Goal: Task Accomplishment & Management: Manage account settings

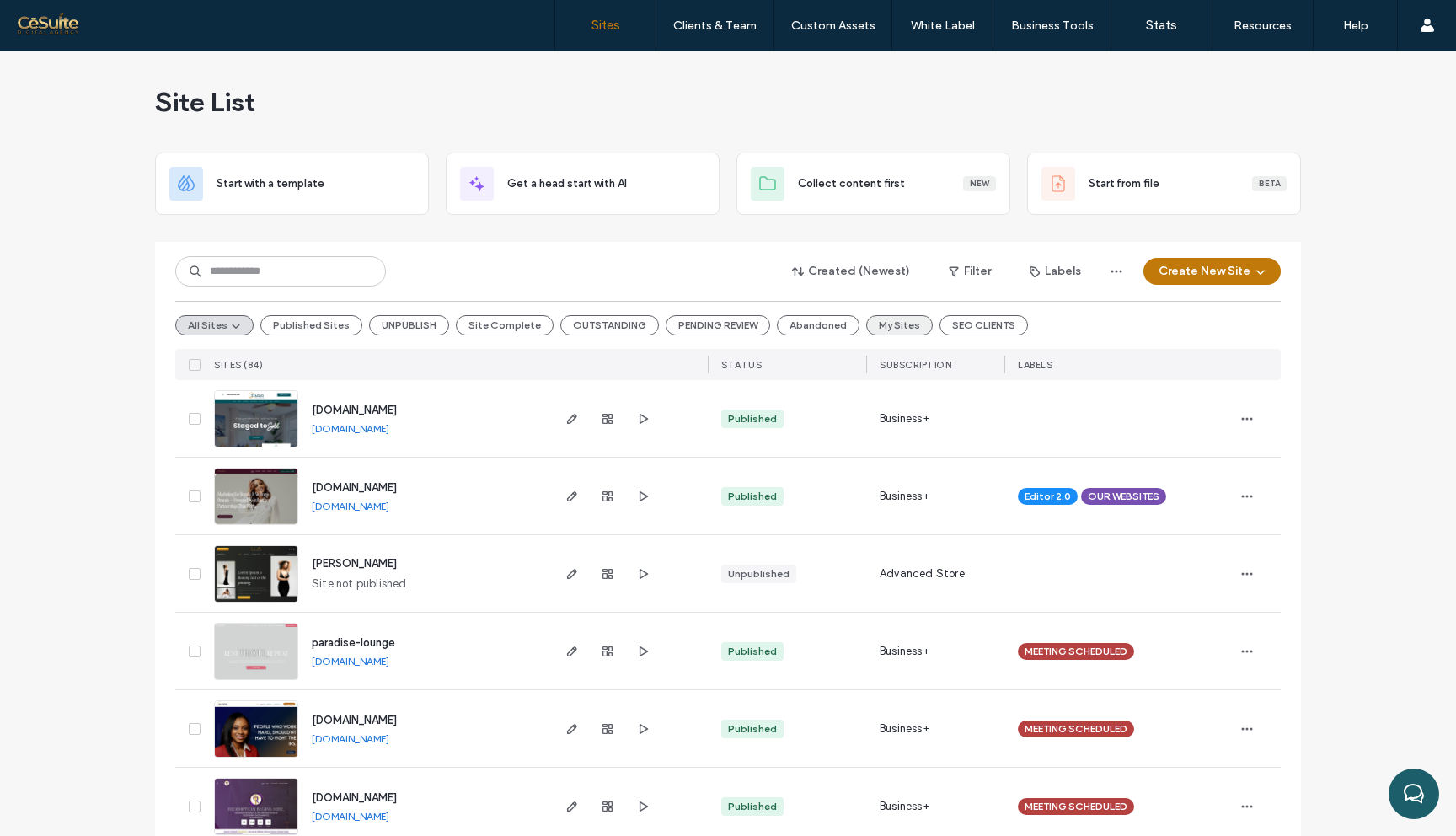
click at [896, 327] on button "My Sites" at bounding box center [899, 325] width 66 height 20
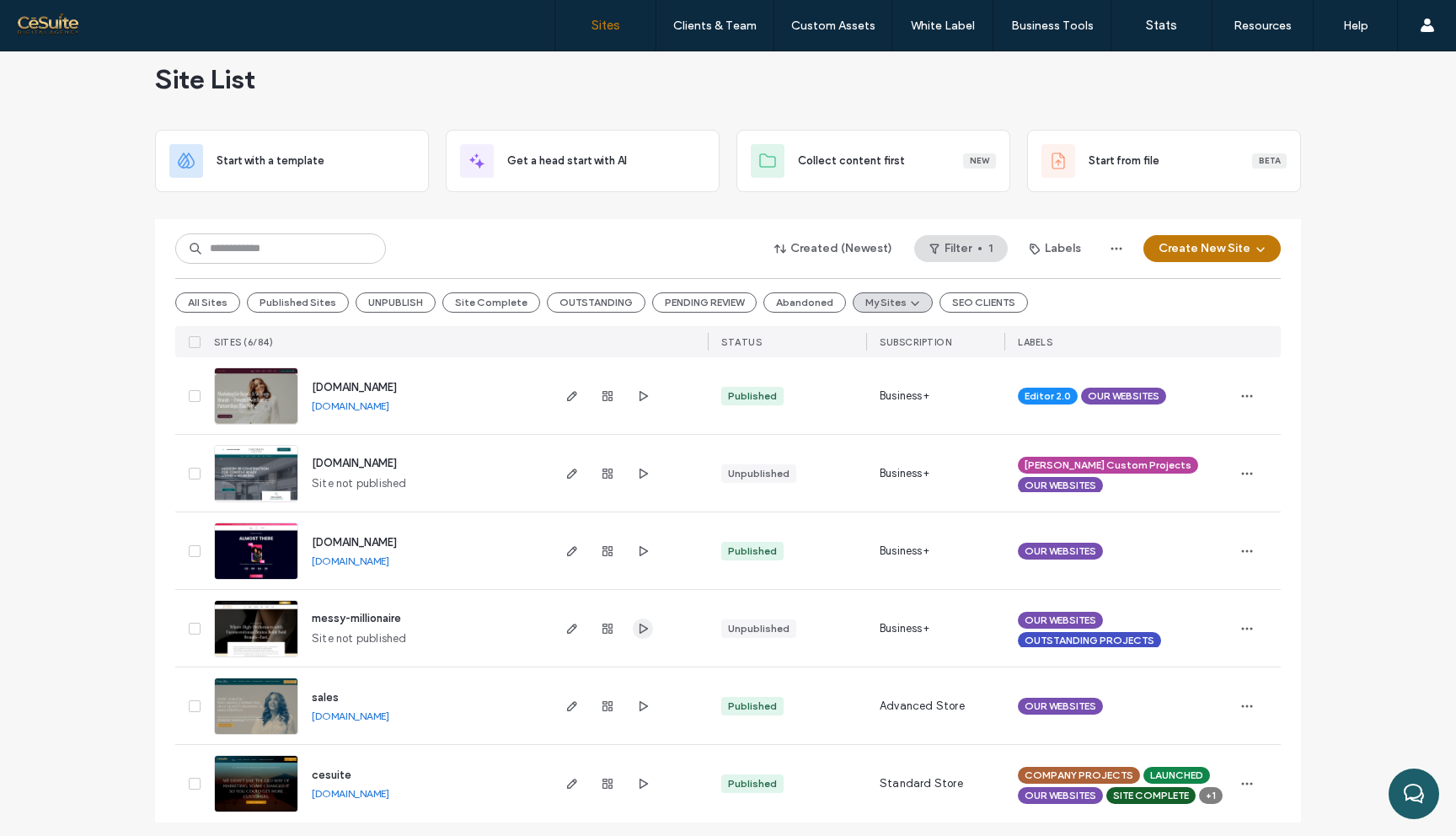
scroll to position [29, 0]
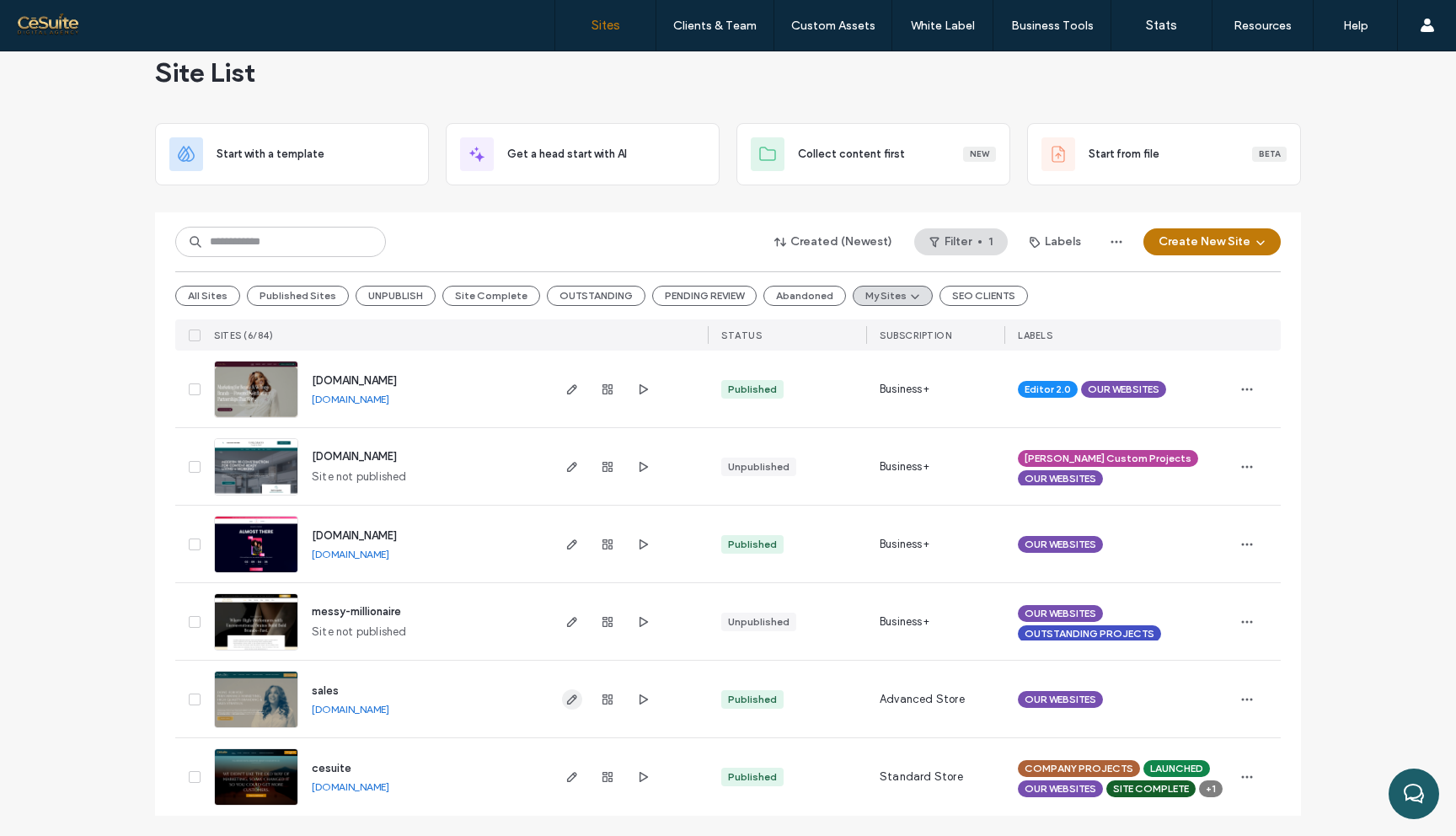
click at [567, 701] on use "button" at bounding box center [572, 699] width 10 height 10
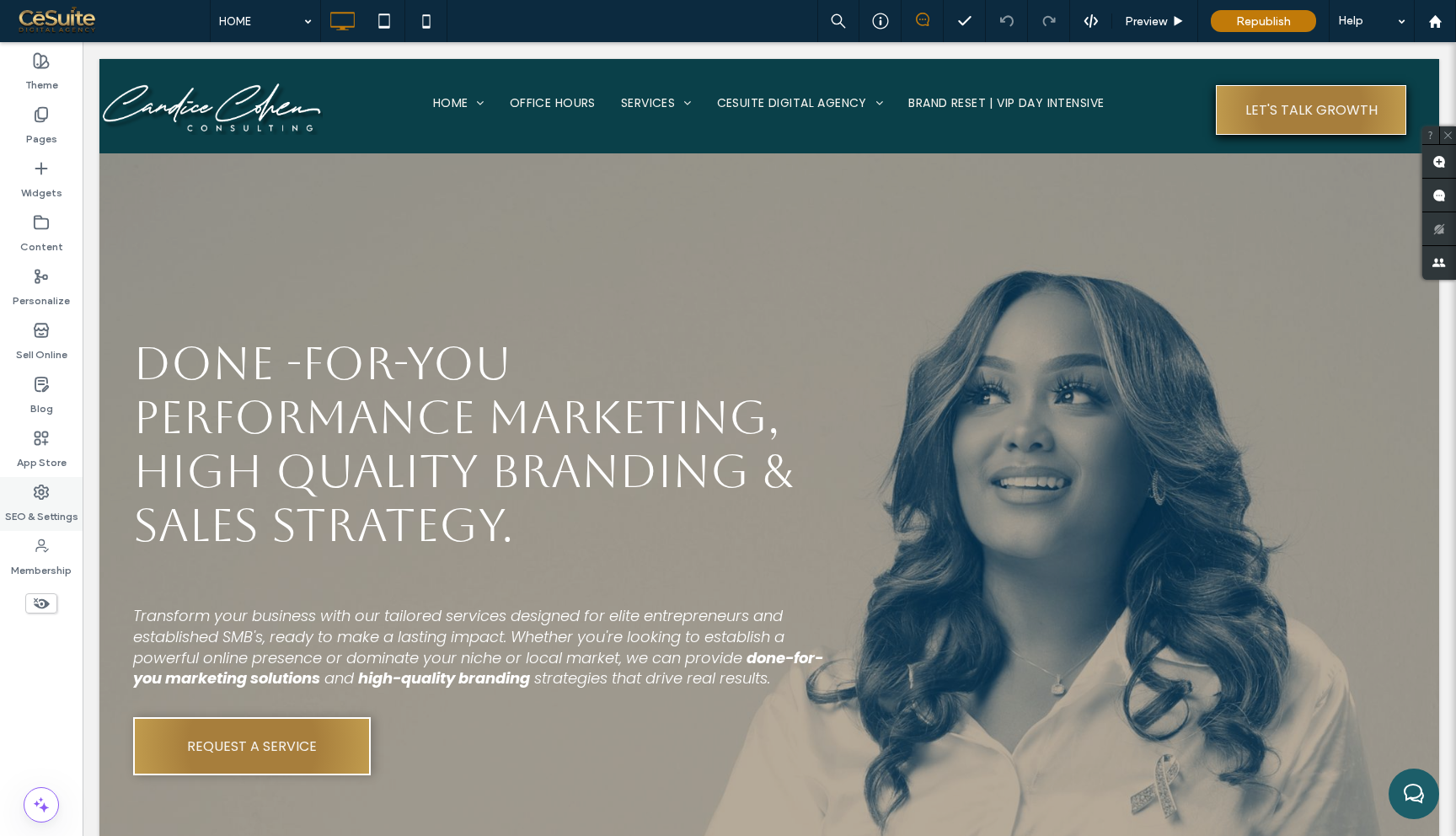
click at [43, 516] on label "SEO & Settings" at bounding box center [42, 512] width 73 height 24
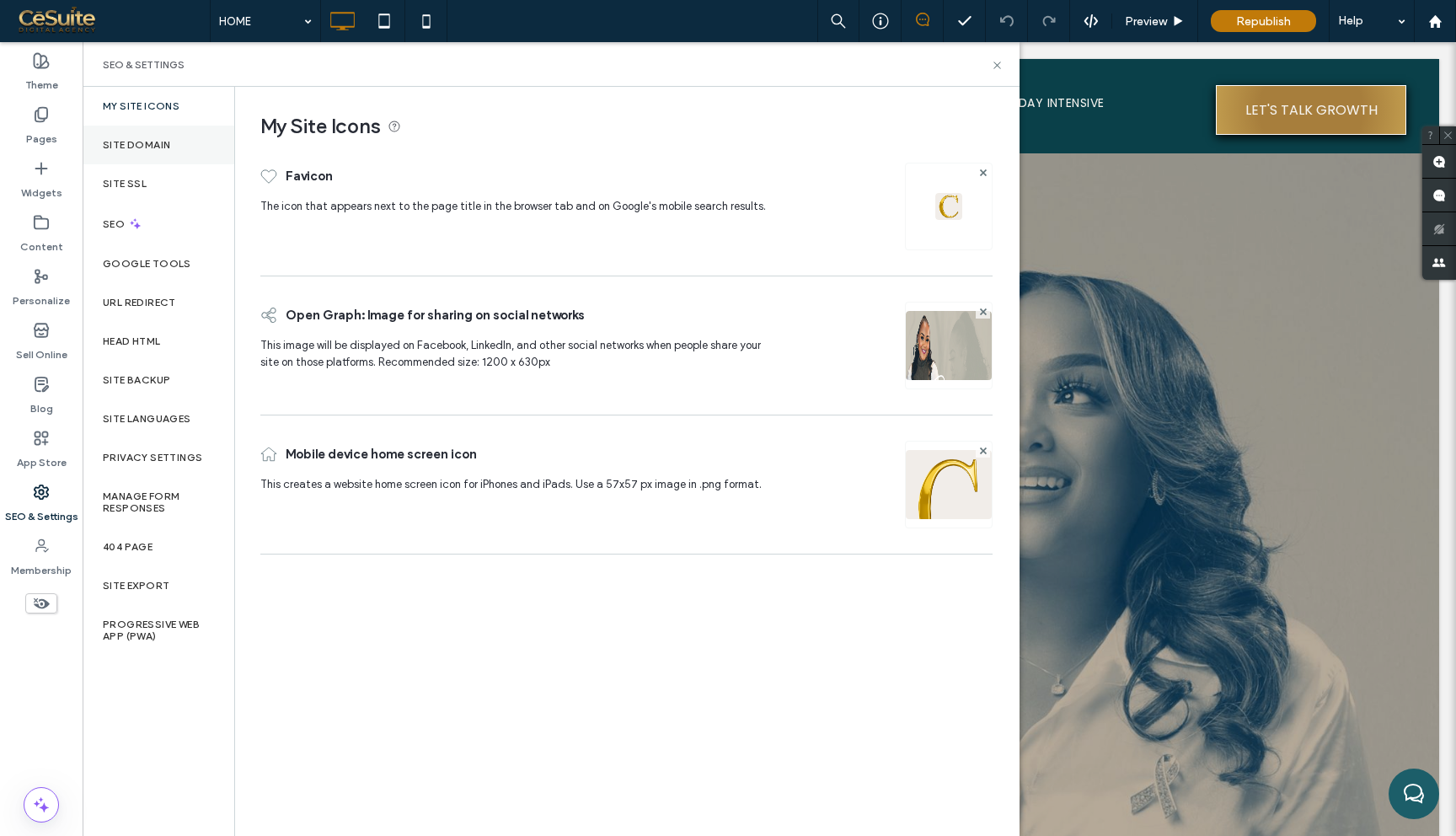
click at [178, 133] on div "Site Domain" at bounding box center [158, 145] width 152 height 39
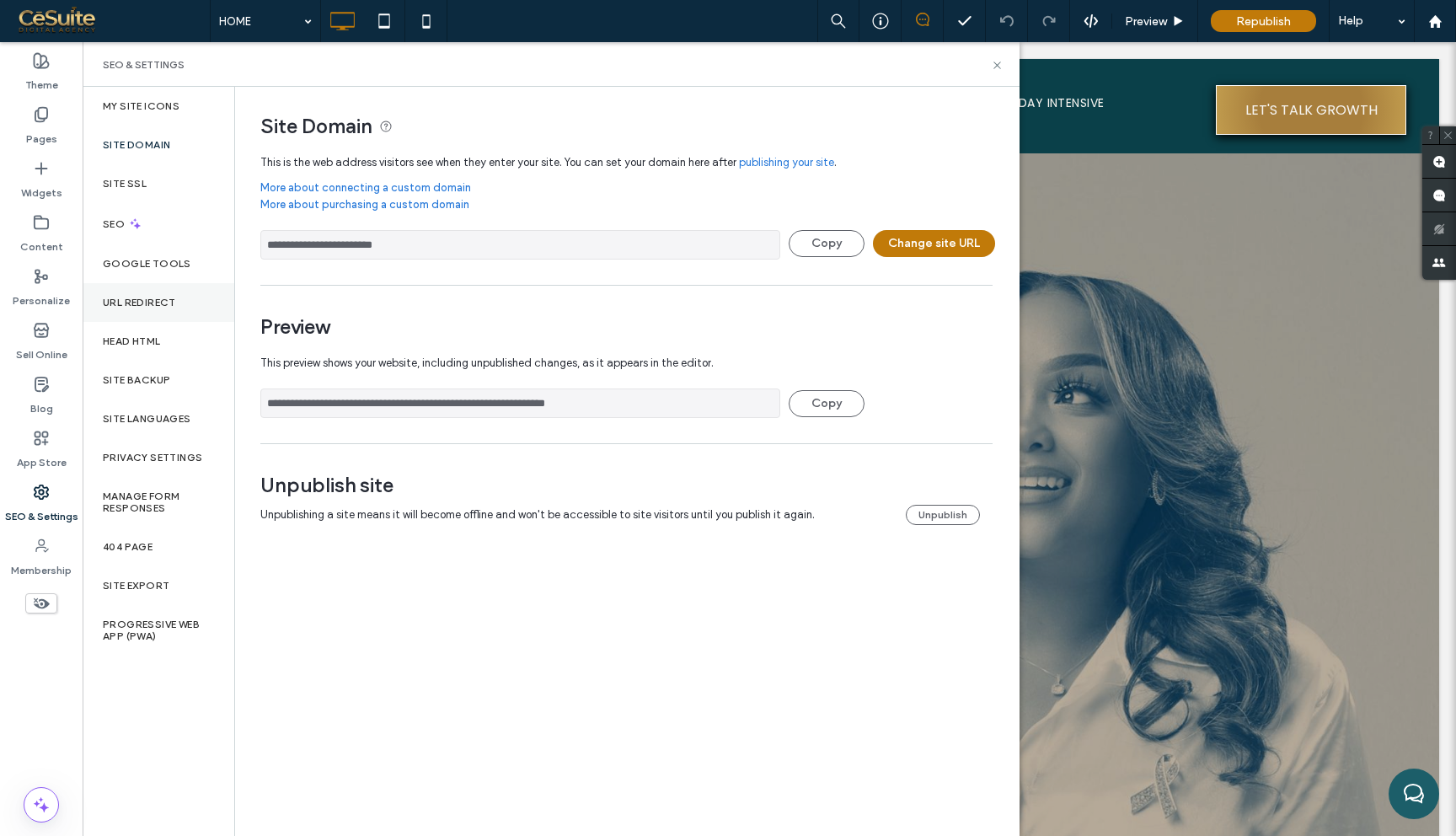
click at [161, 307] on label "URL Redirect" at bounding box center [139, 302] width 73 height 11
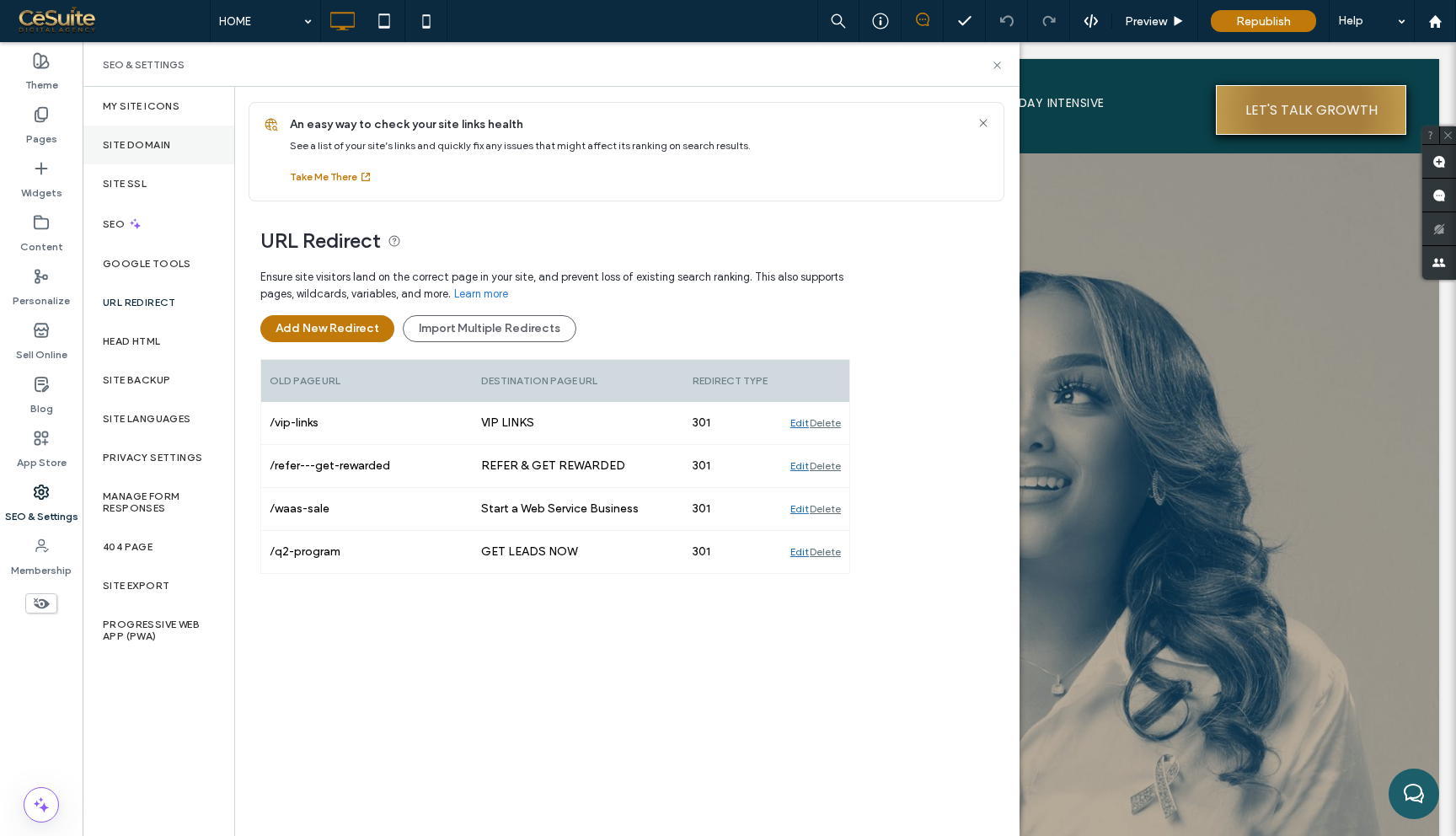
click at [172, 143] on div "Site Domain" at bounding box center [158, 145] width 152 height 39
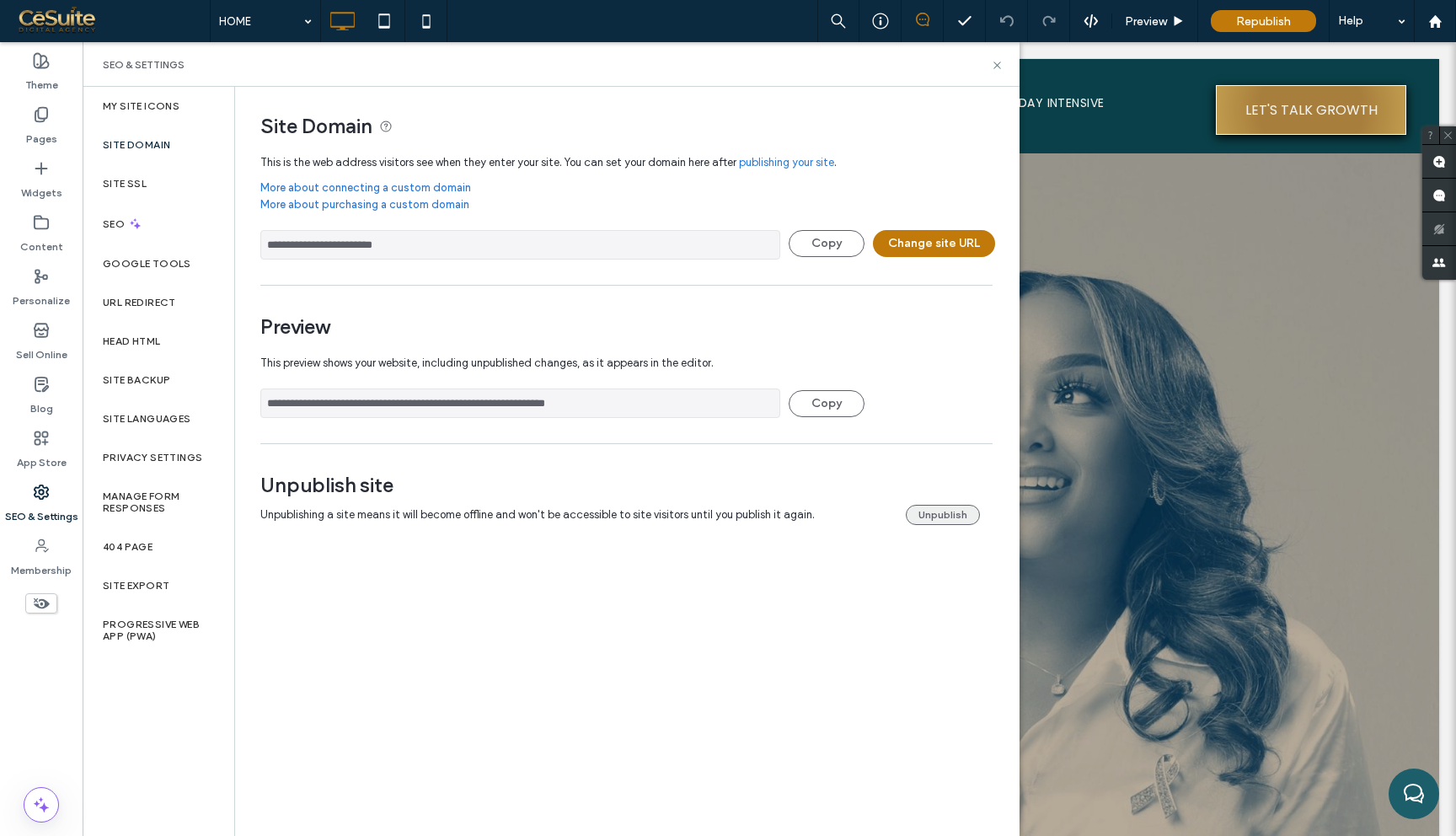
click at [945, 514] on button "Unpublish" at bounding box center [943, 514] width 74 height 20
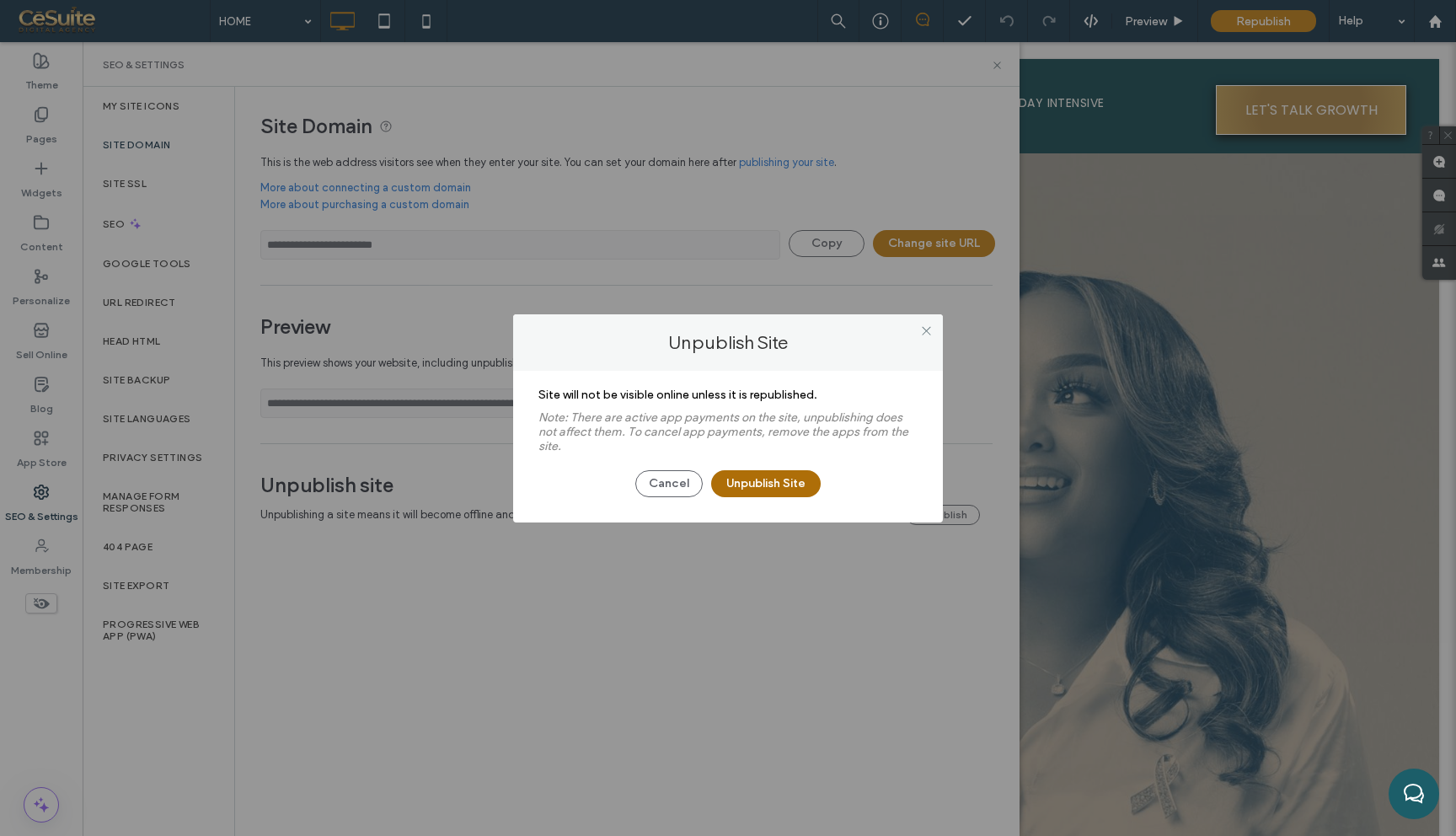
click at [768, 490] on button "Unpublish Site" at bounding box center [766, 483] width 110 height 27
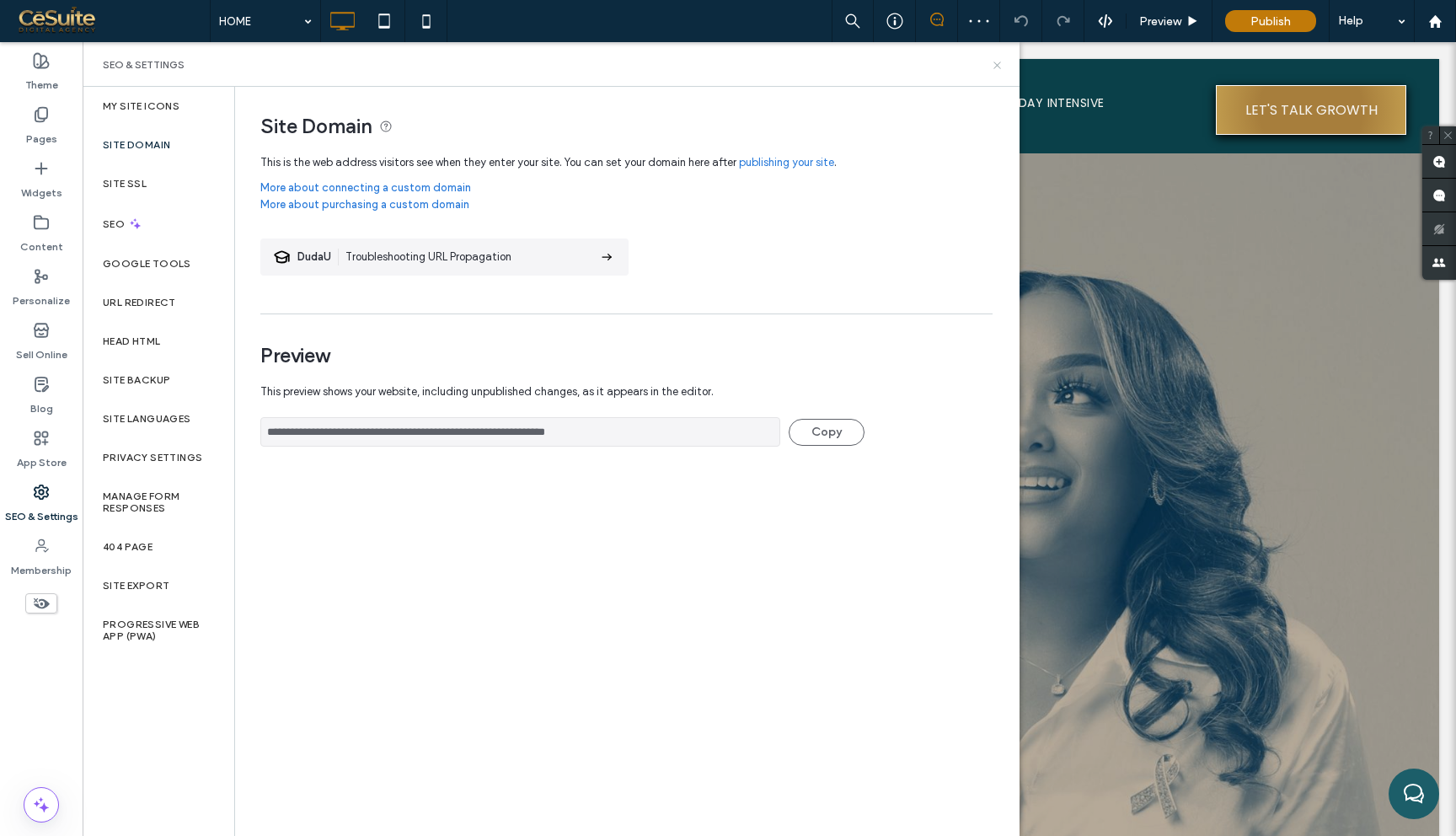
click at [1000, 63] on icon at bounding box center [997, 65] width 12 height 12
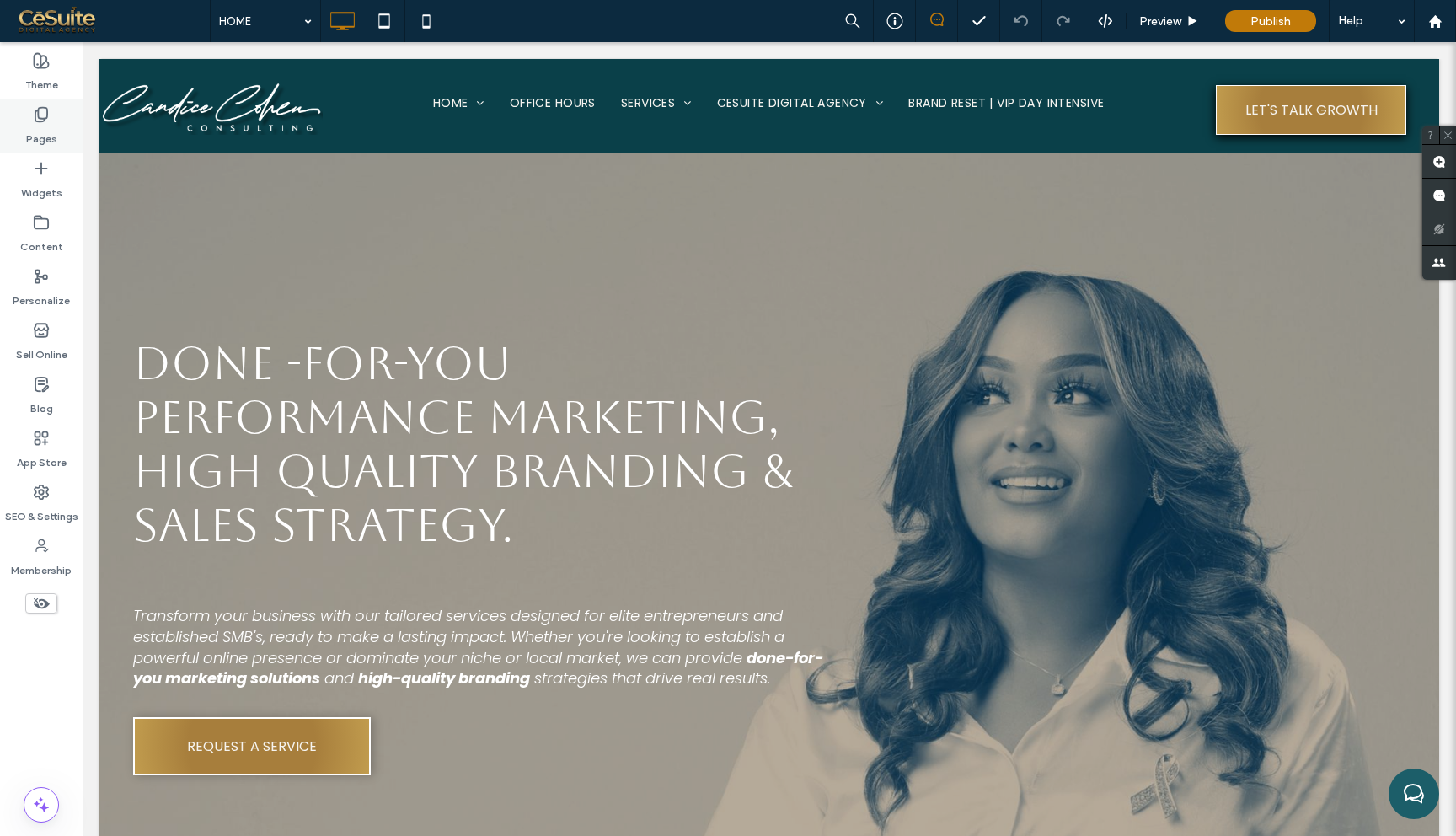
click at [43, 132] on label "Pages" at bounding box center [42, 134] width 31 height 24
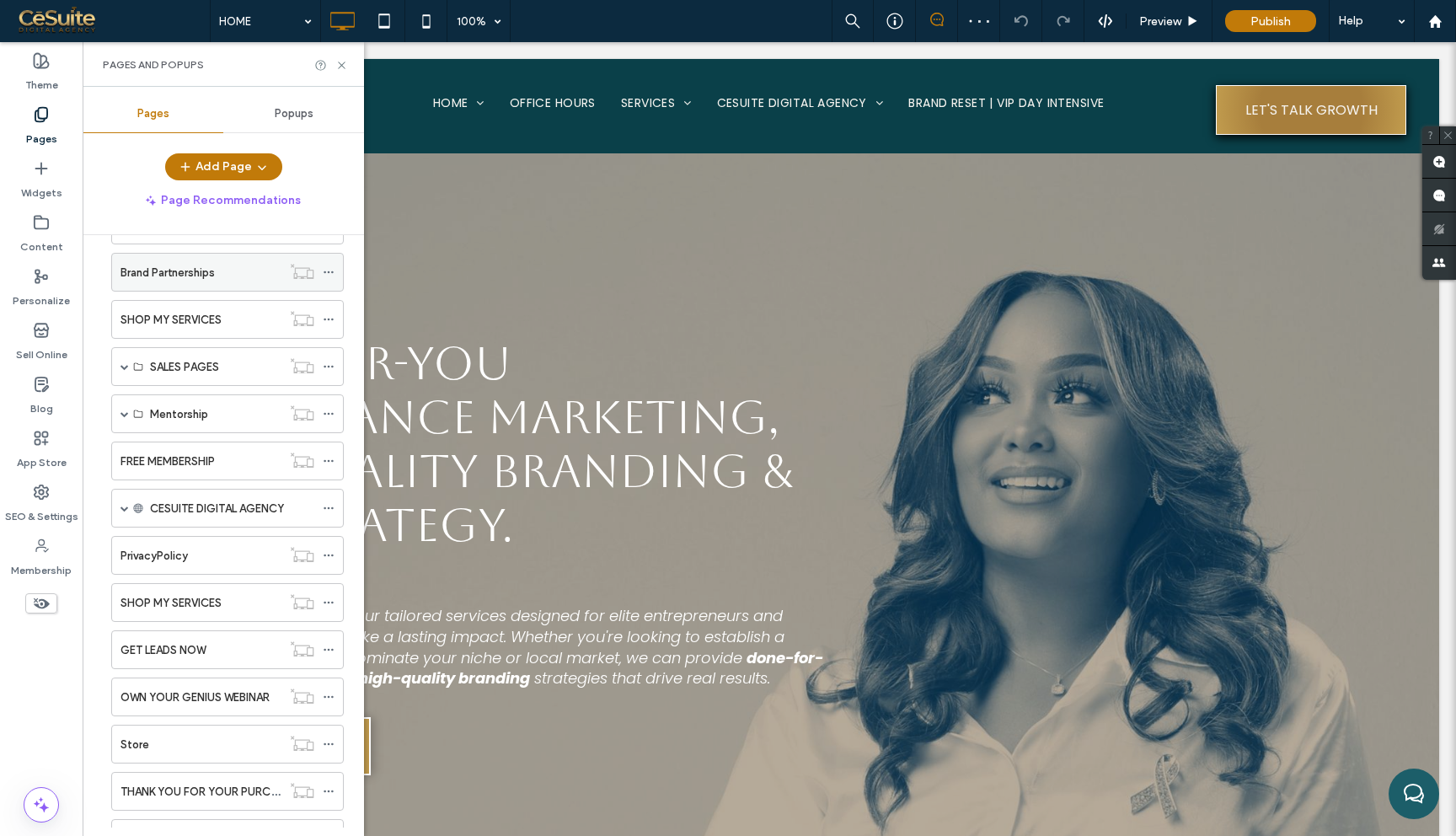
scroll to position [396, 0]
click at [217, 584] on div "SHOP MY SERVICES" at bounding box center [201, 600] width 161 height 37
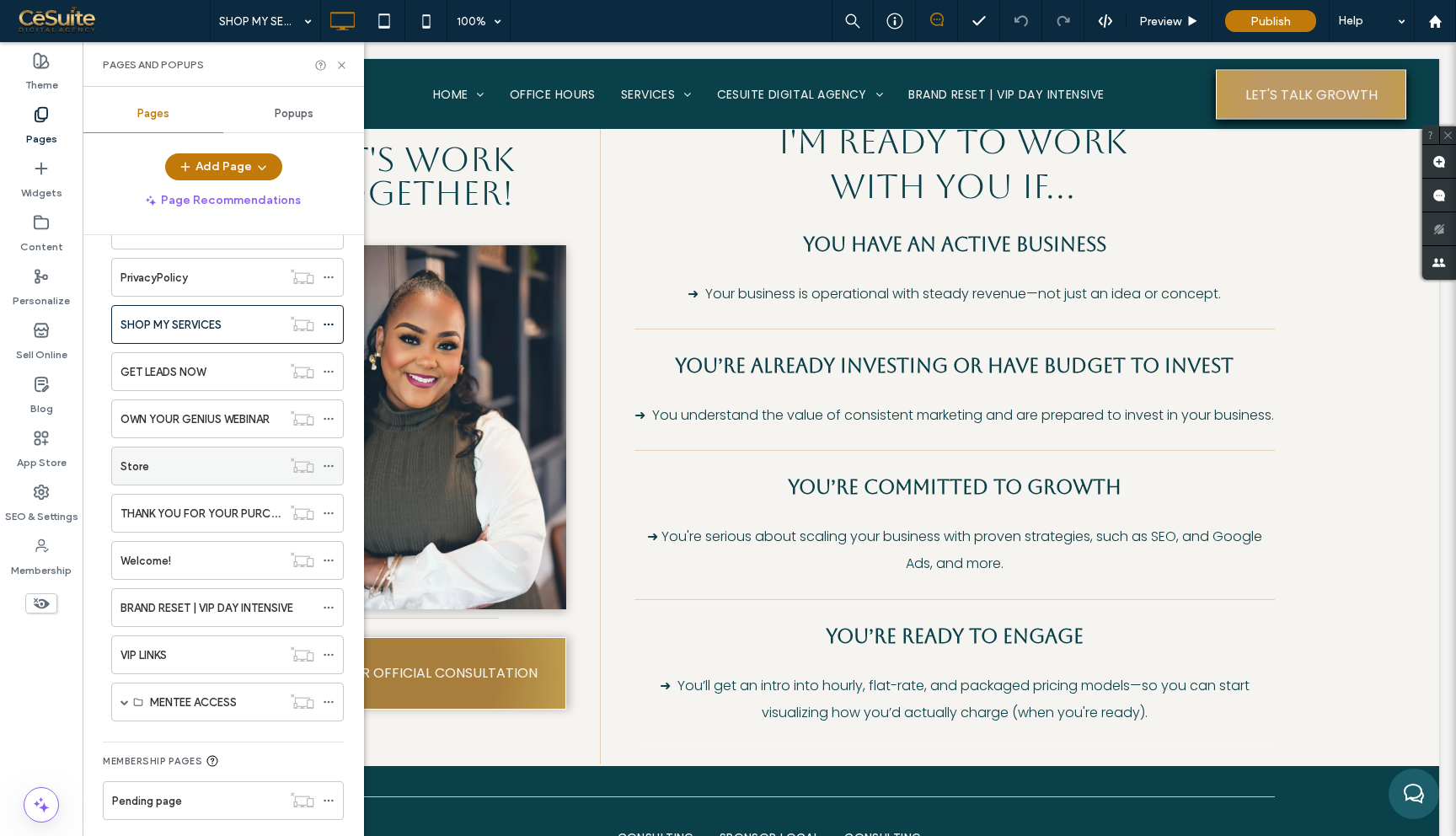
scroll to position [673, 0]
click at [246, 476] on div "Store" at bounding box center [201, 465] width 161 height 37
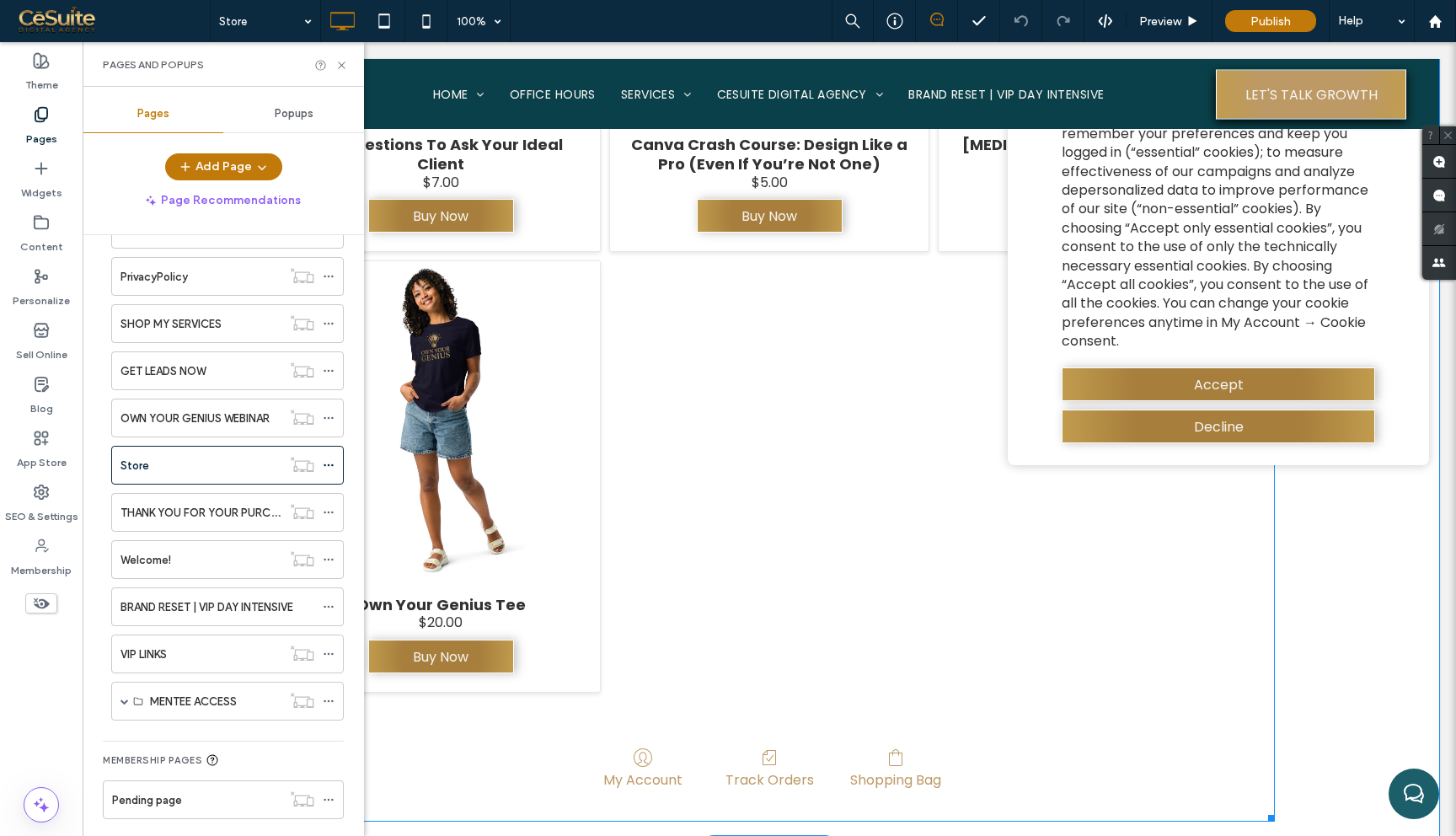
scroll to position [888, 0]
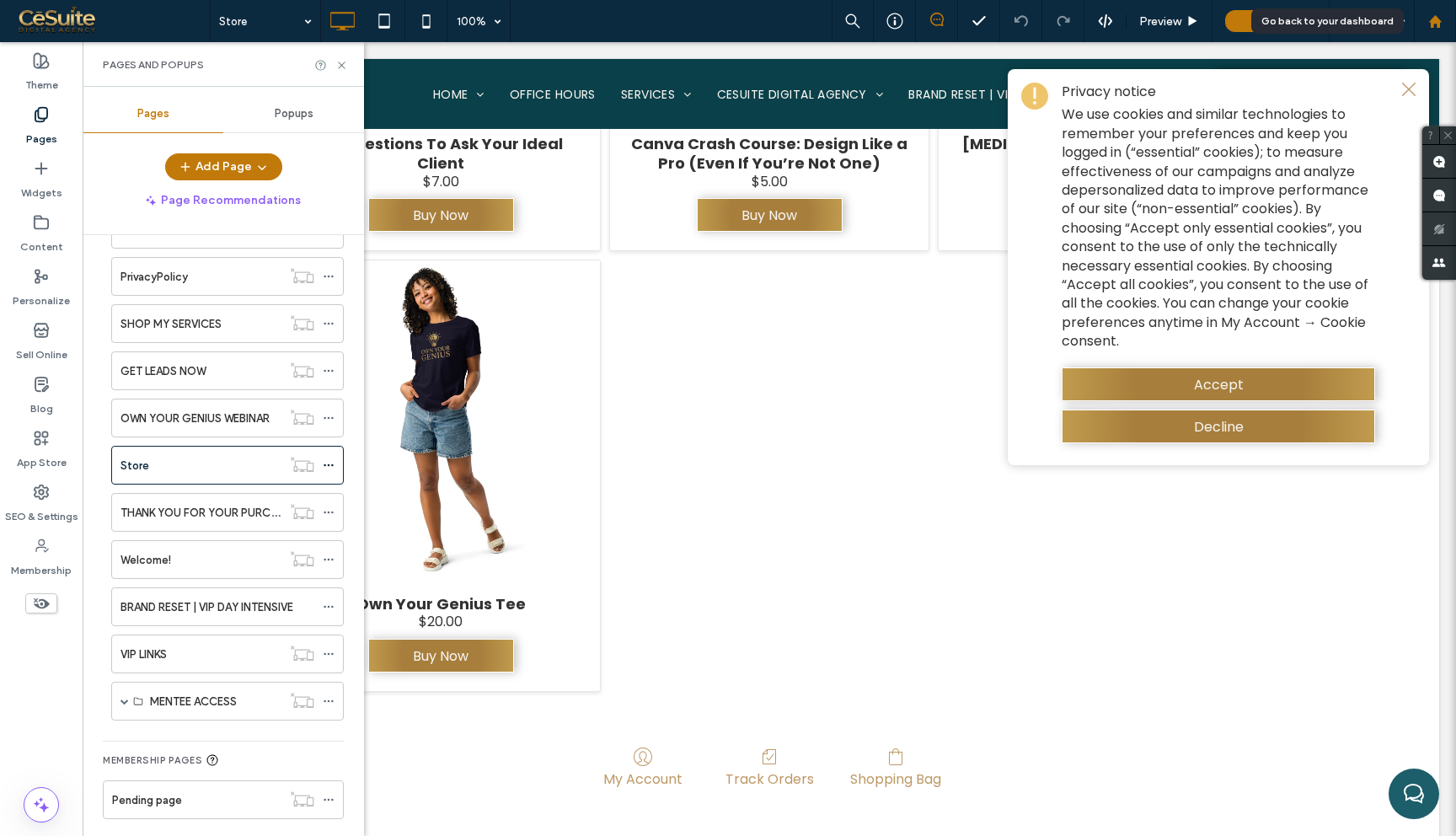
click at [1447, 21] on div at bounding box center [1435, 21] width 41 height 14
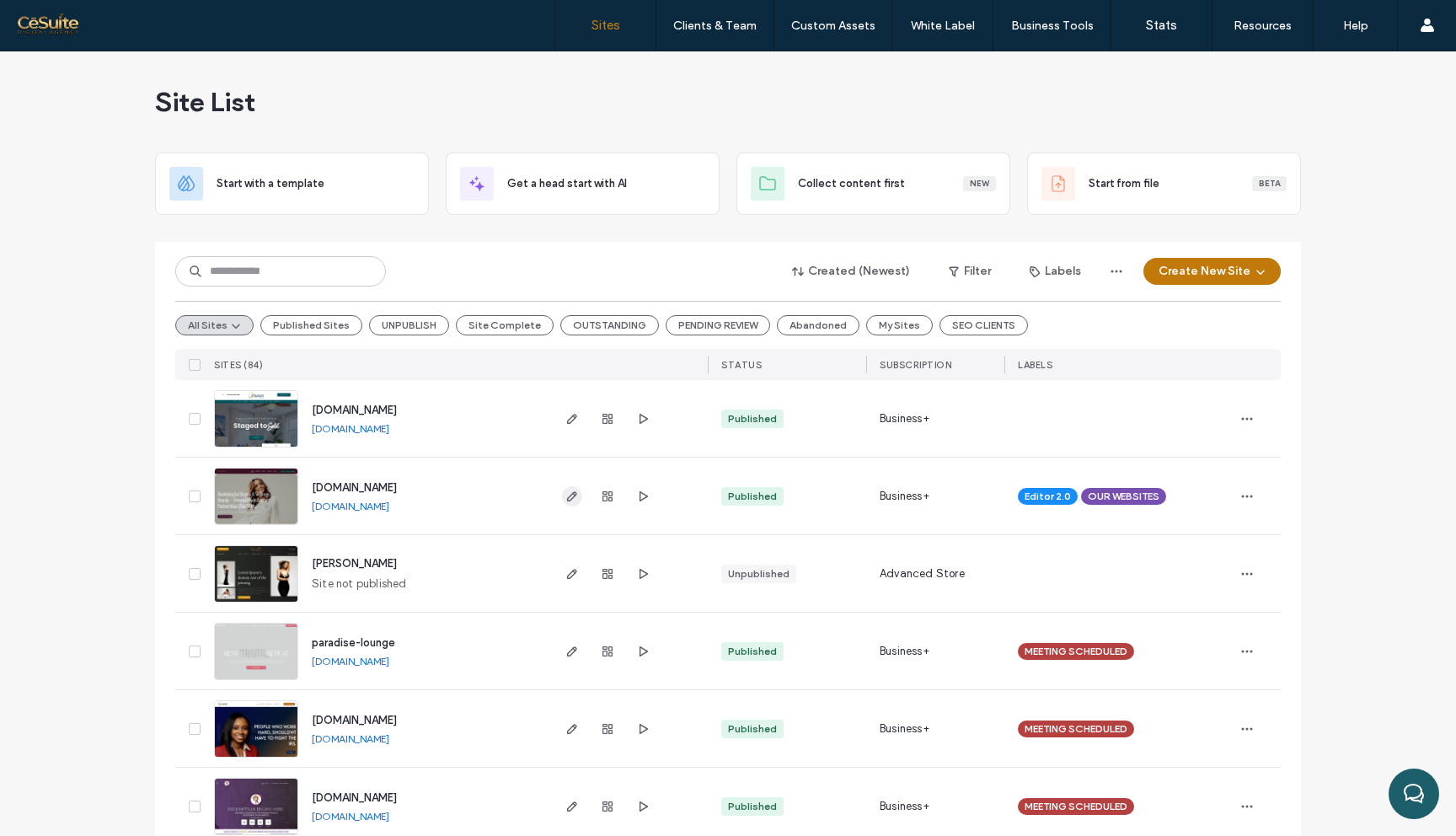
click at [567, 496] on use "button" at bounding box center [572, 496] width 10 height 10
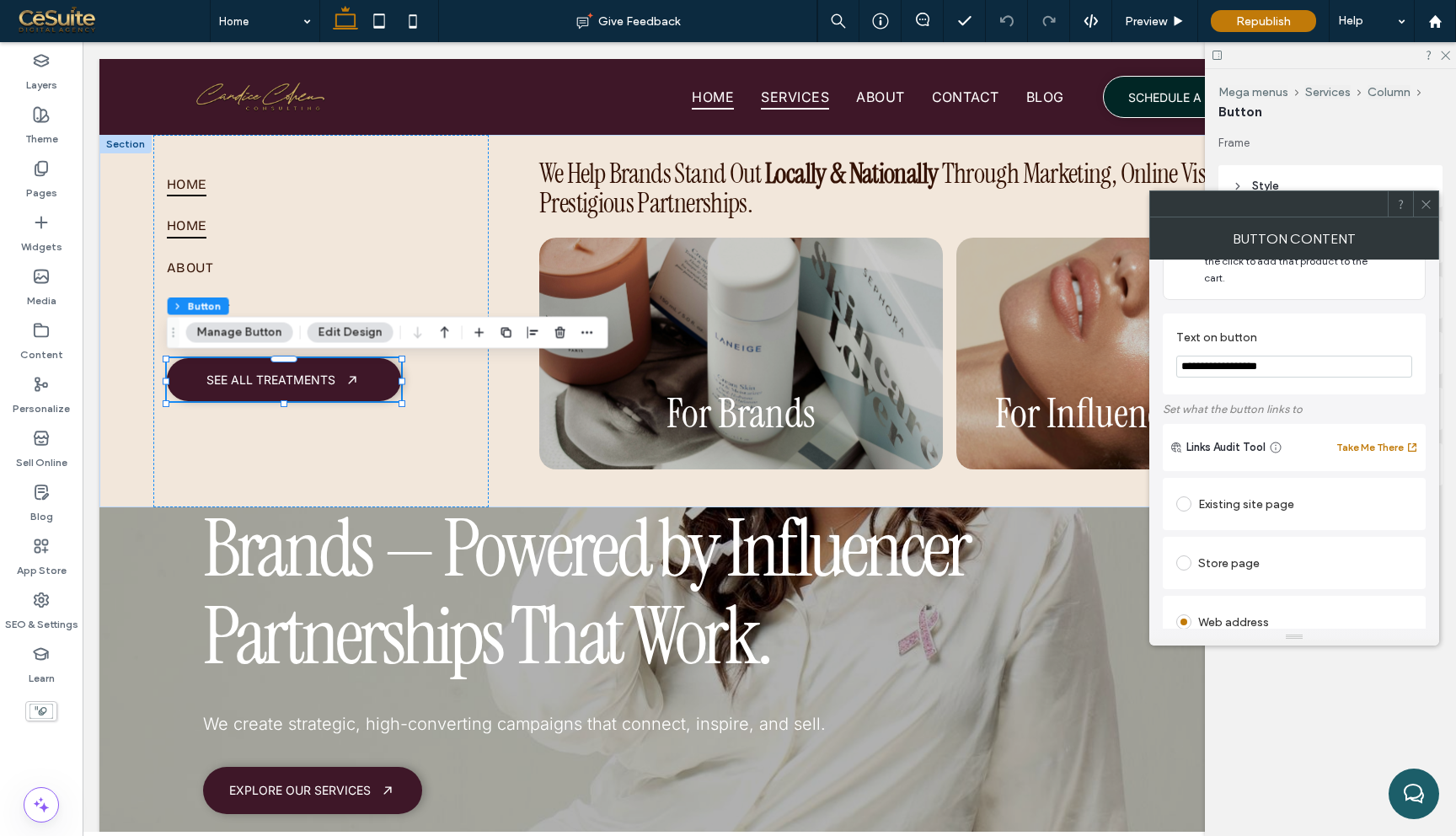
scroll to position [63, 0]
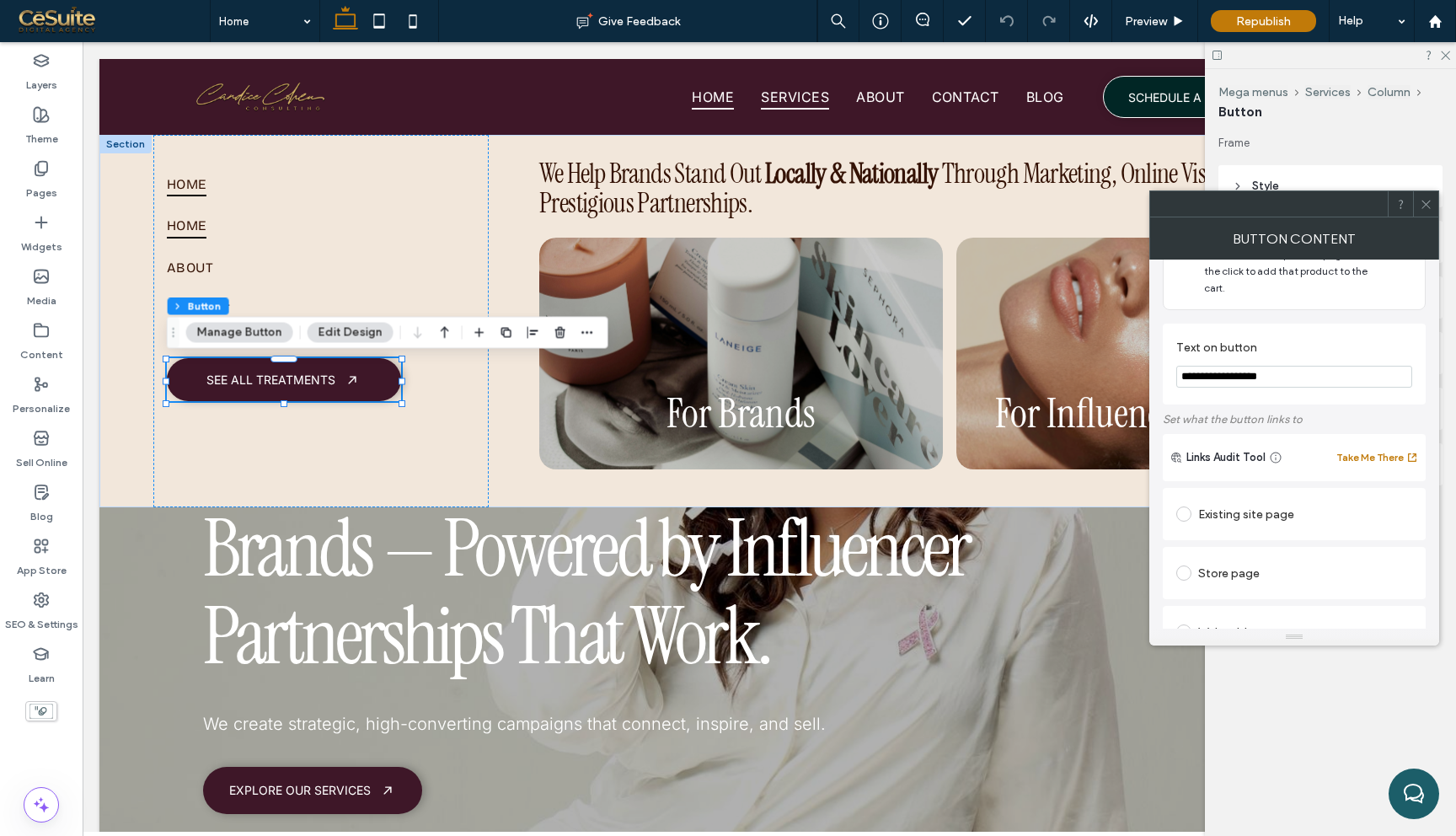
click at [1253, 371] on input "**********" at bounding box center [1293, 376] width 236 height 22
type input "**********"
click at [1423, 204] on icon at bounding box center [1426, 204] width 12 height 12
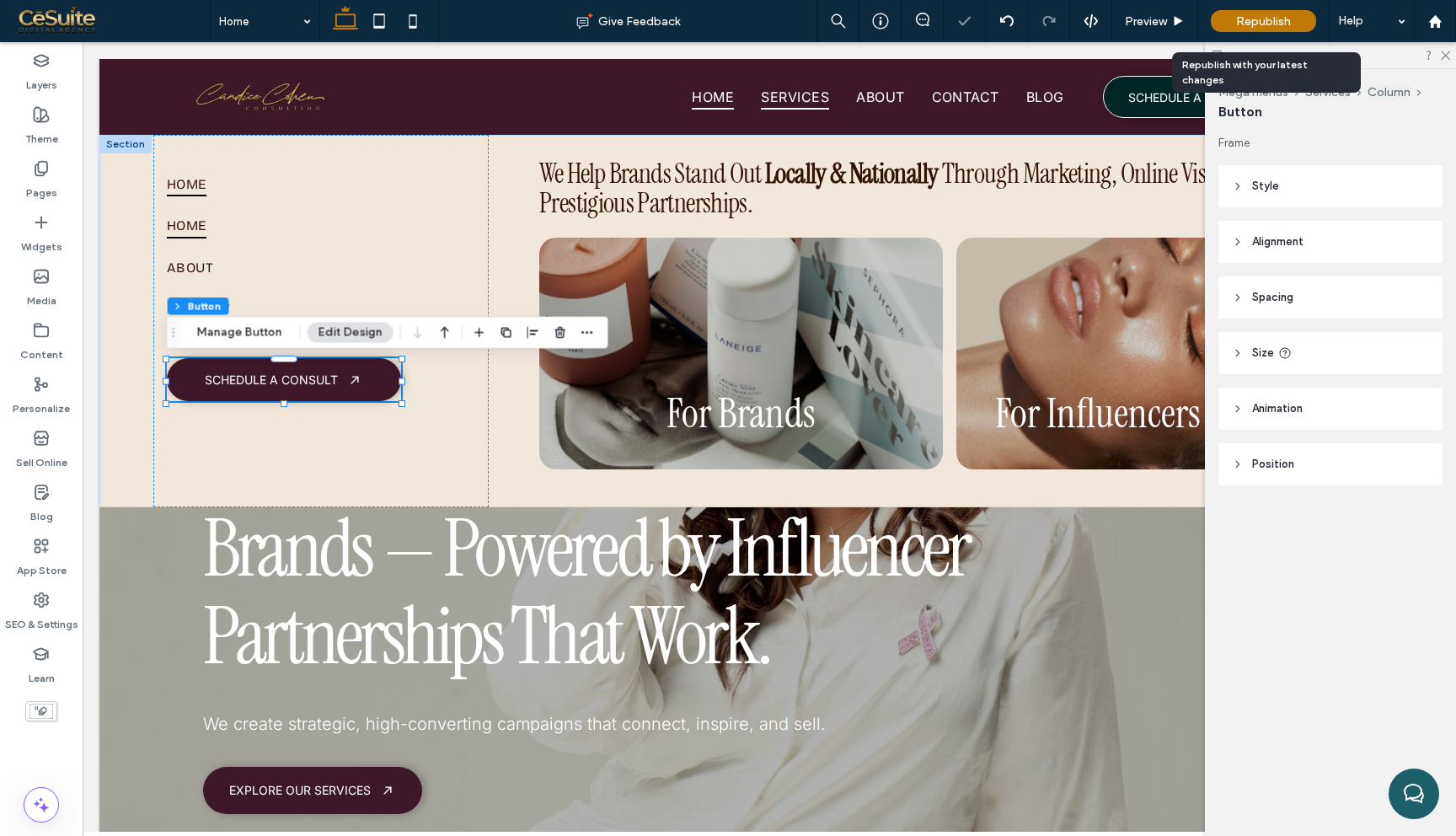
click at [1279, 30] on div "Republish" at bounding box center [1263, 20] width 105 height 22
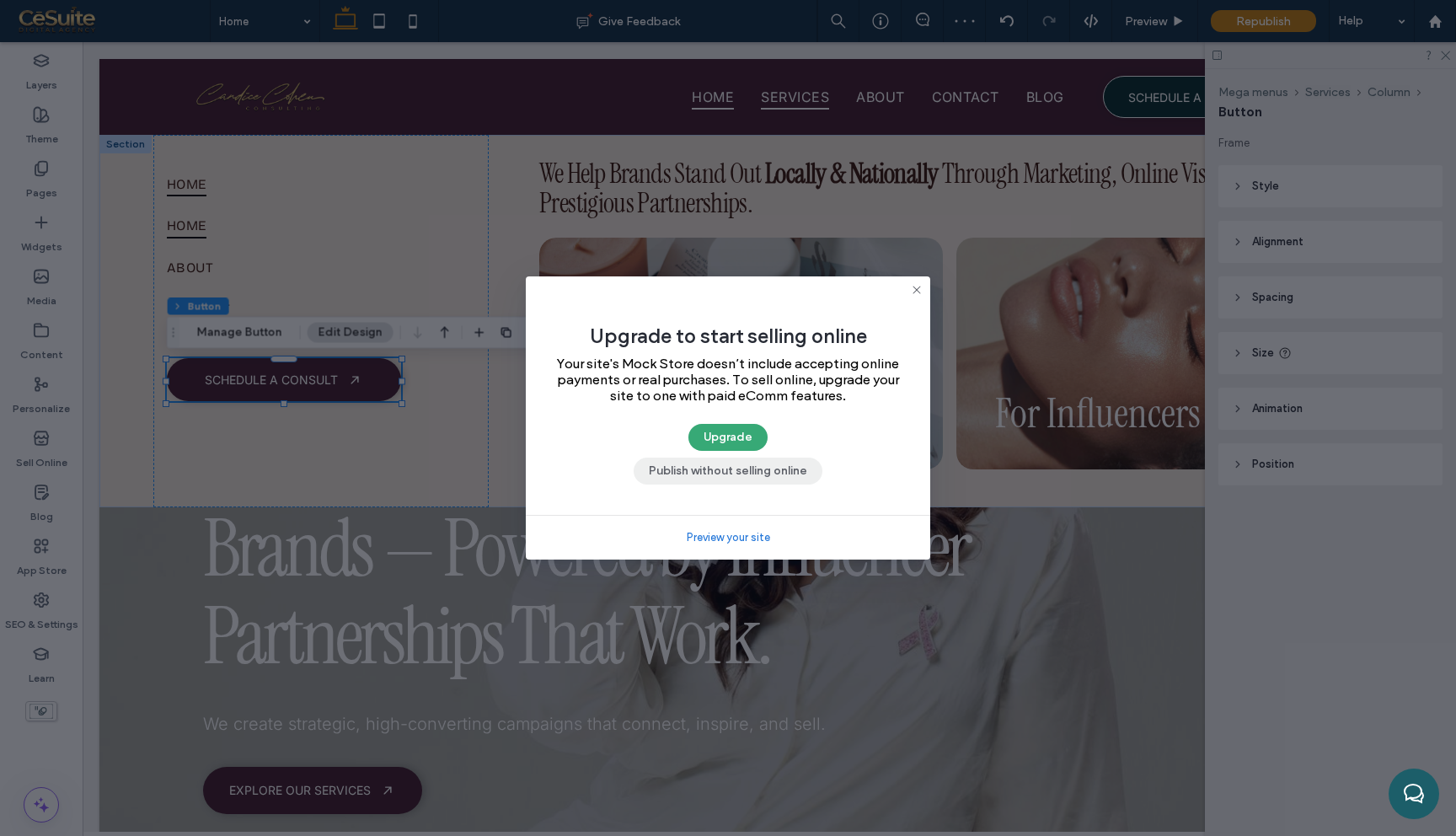
click at [781, 482] on button "Publish without selling online" at bounding box center [728, 471] width 189 height 27
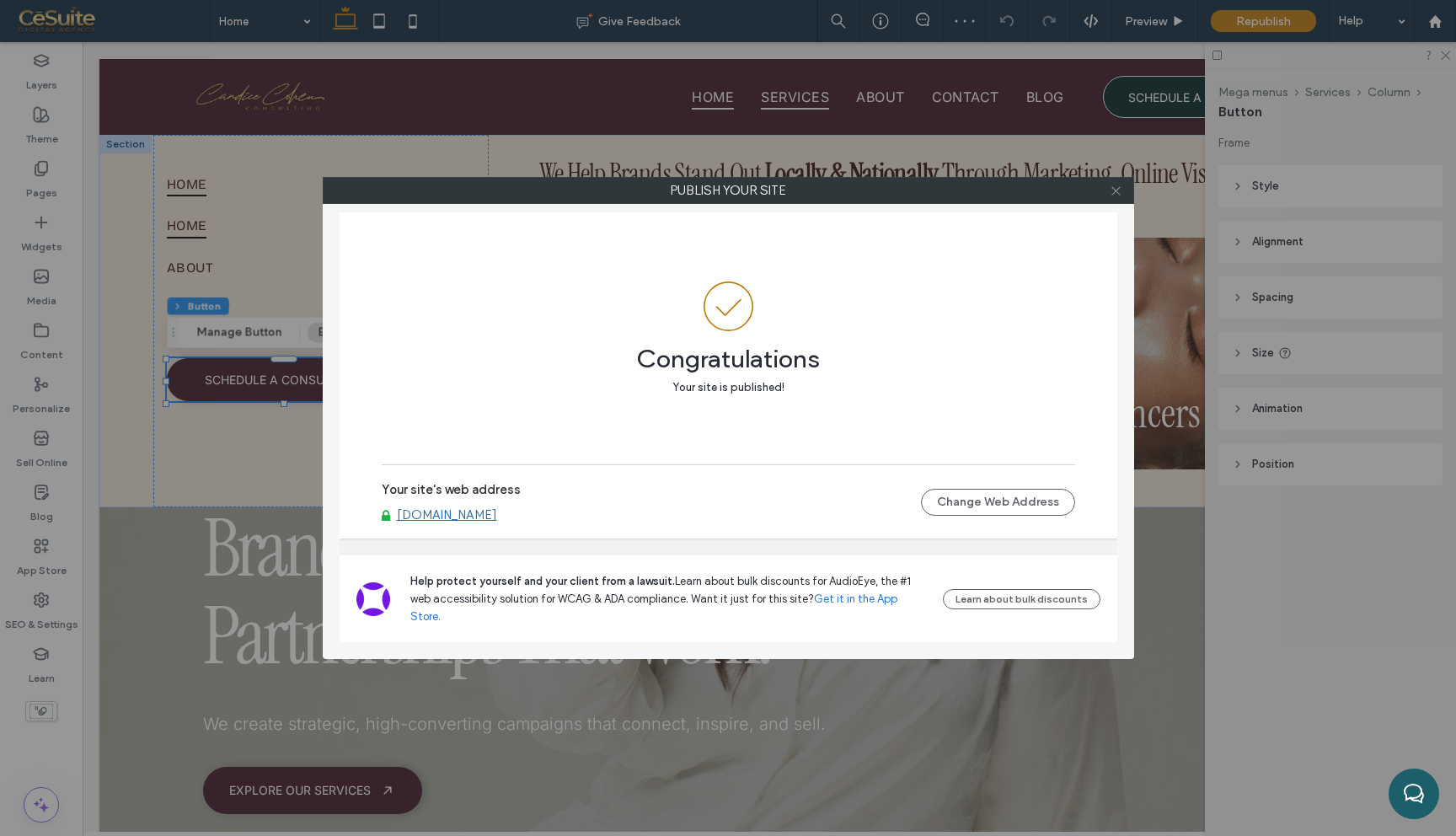
click at [1119, 191] on icon at bounding box center [1116, 191] width 12 height 12
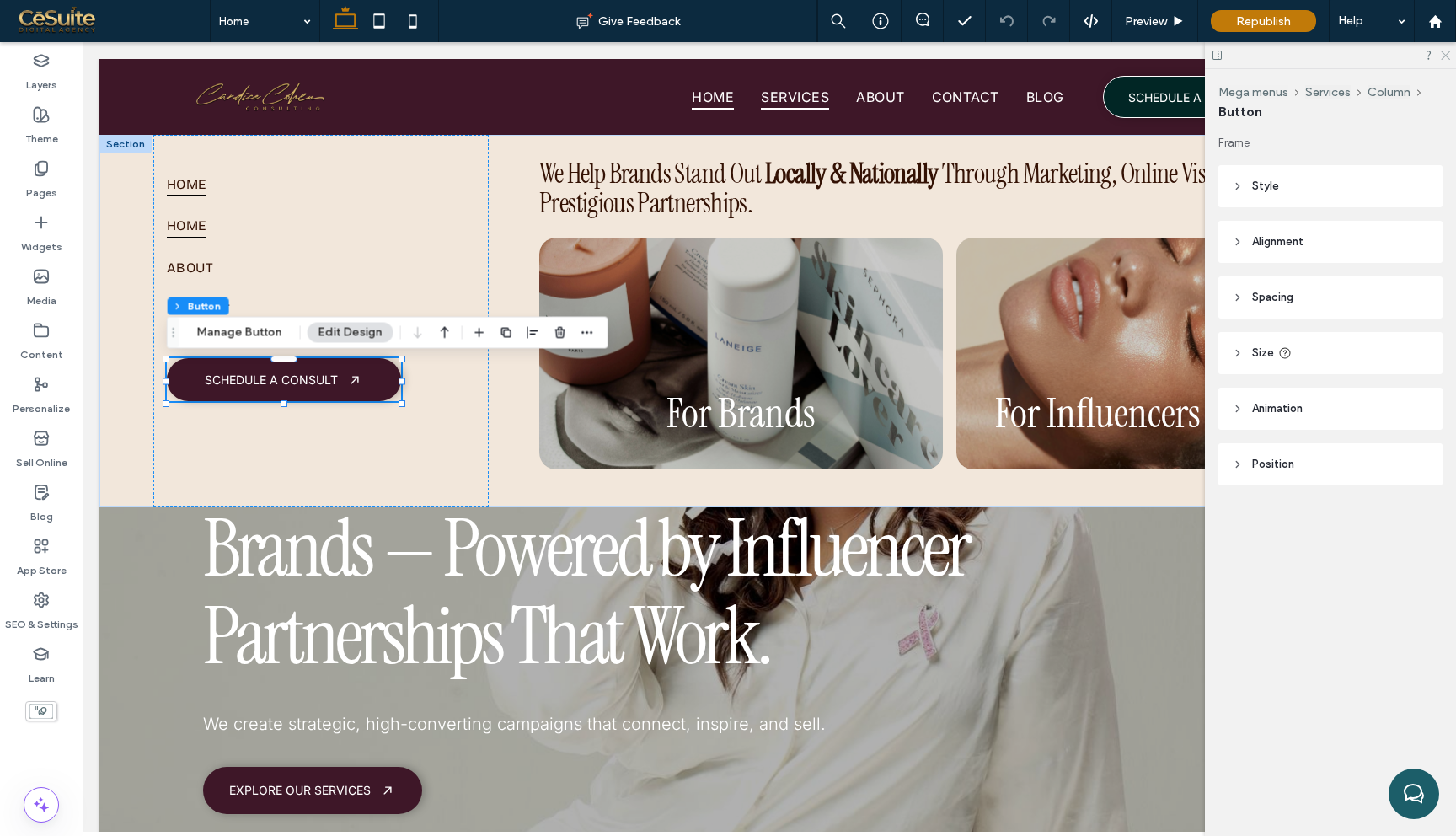
click at [1442, 49] on icon at bounding box center [1445, 54] width 11 height 11
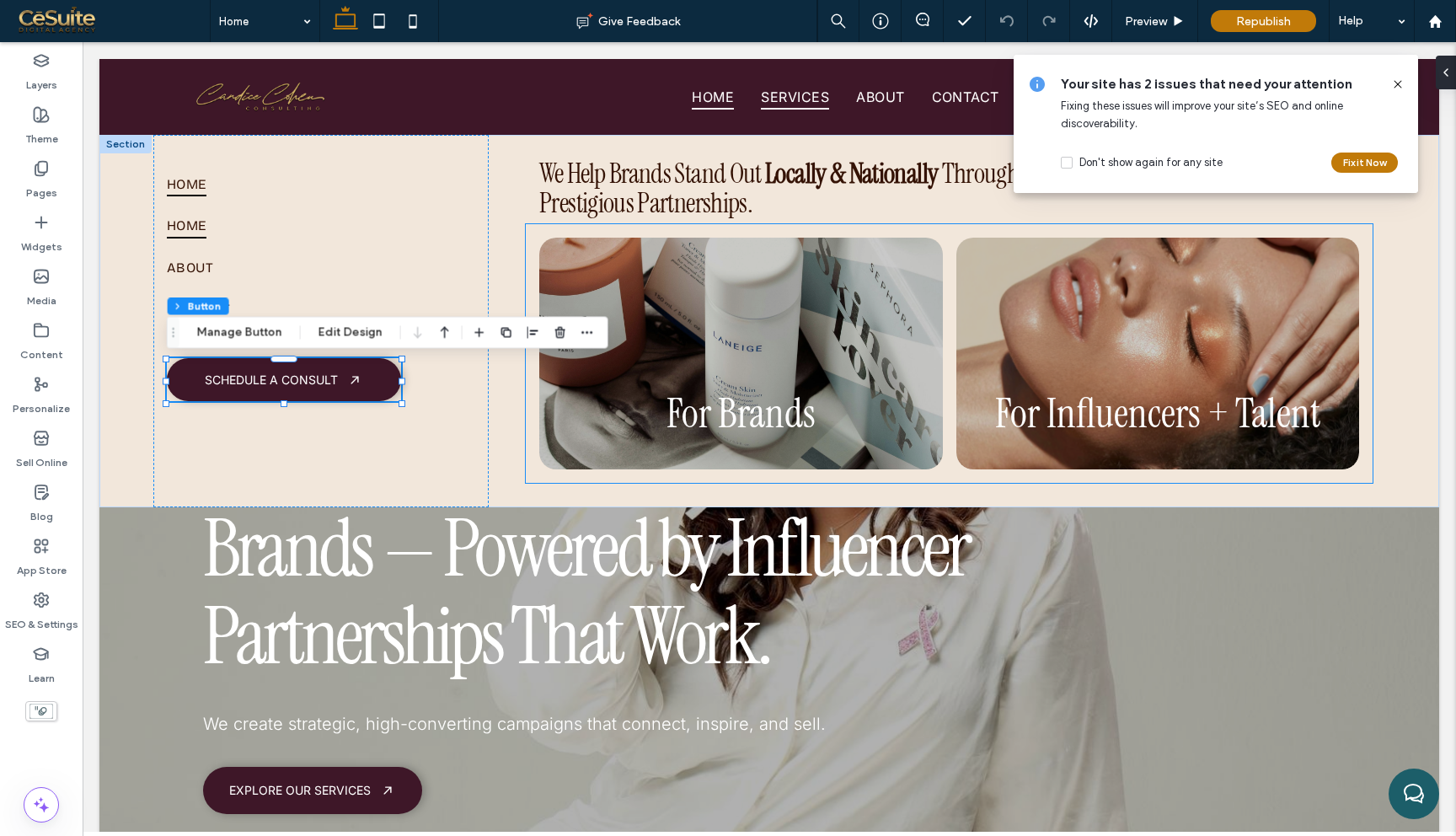
click at [908, 353] on link at bounding box center [740, 353] width 427 height 246
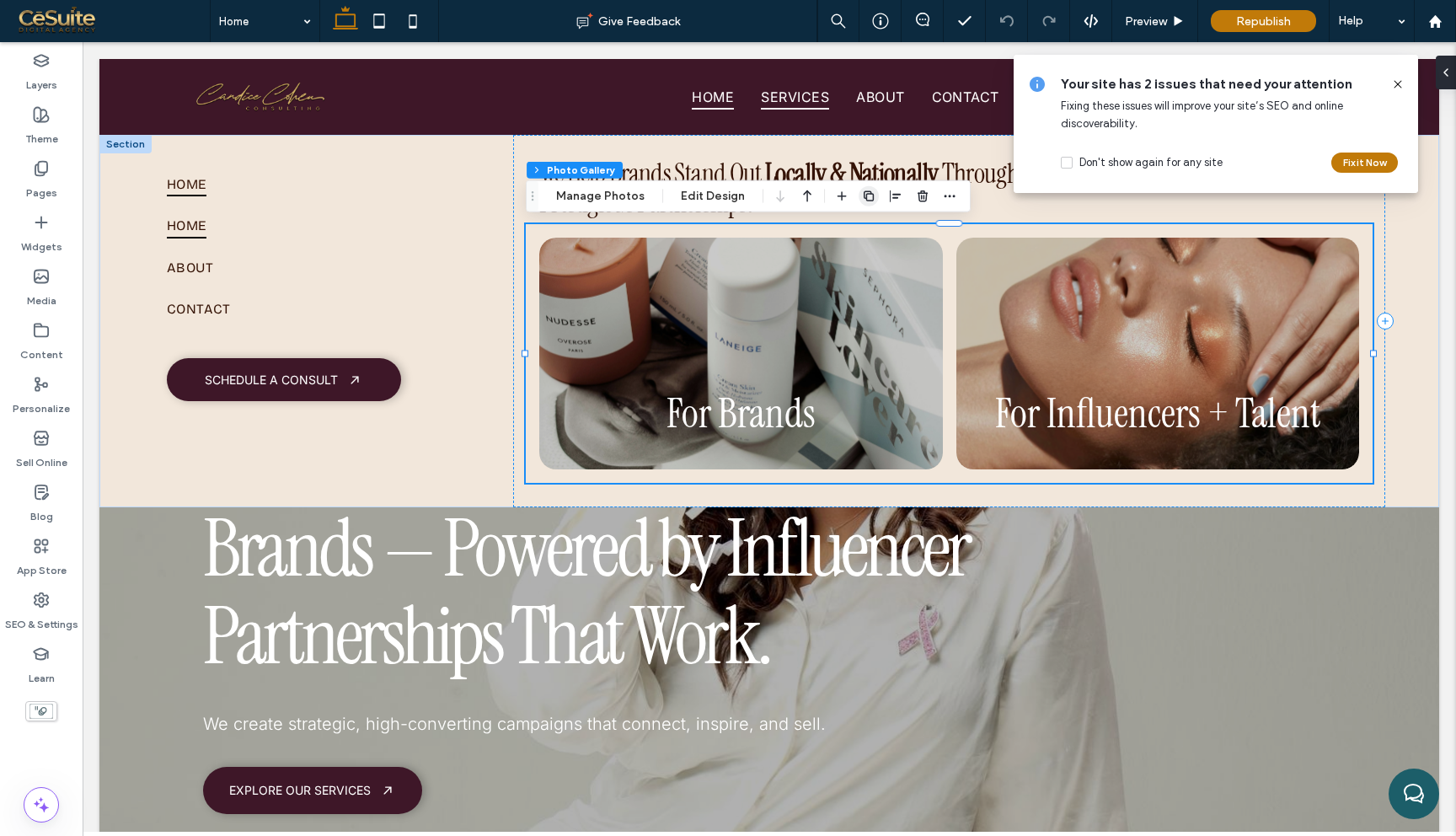
click at [864, 203] on span "button" at bounding box center [868, 196] width 20 height 20
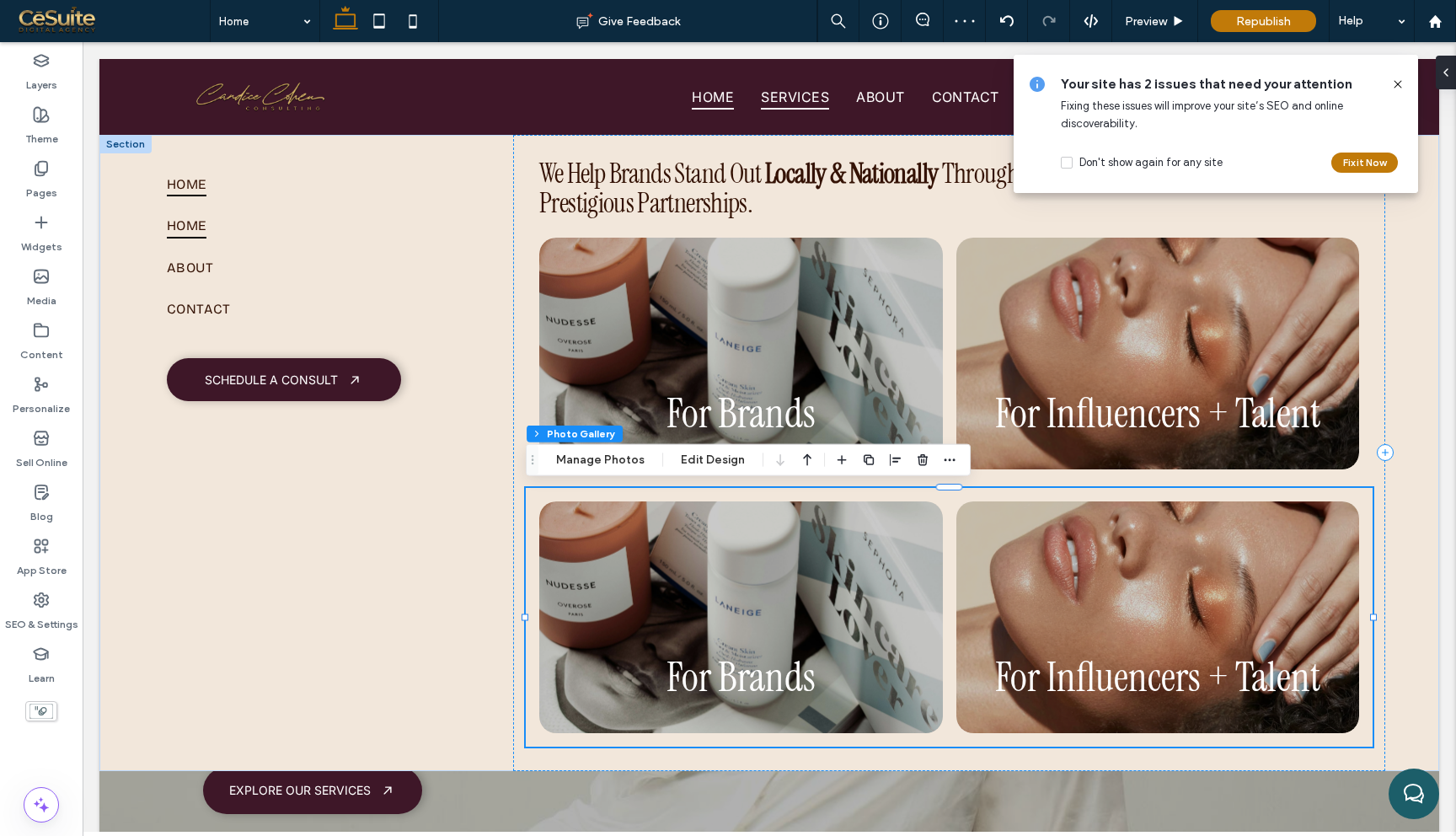
click at [994, 513] on link at bounding box center [1156, 617] width 427 height 246
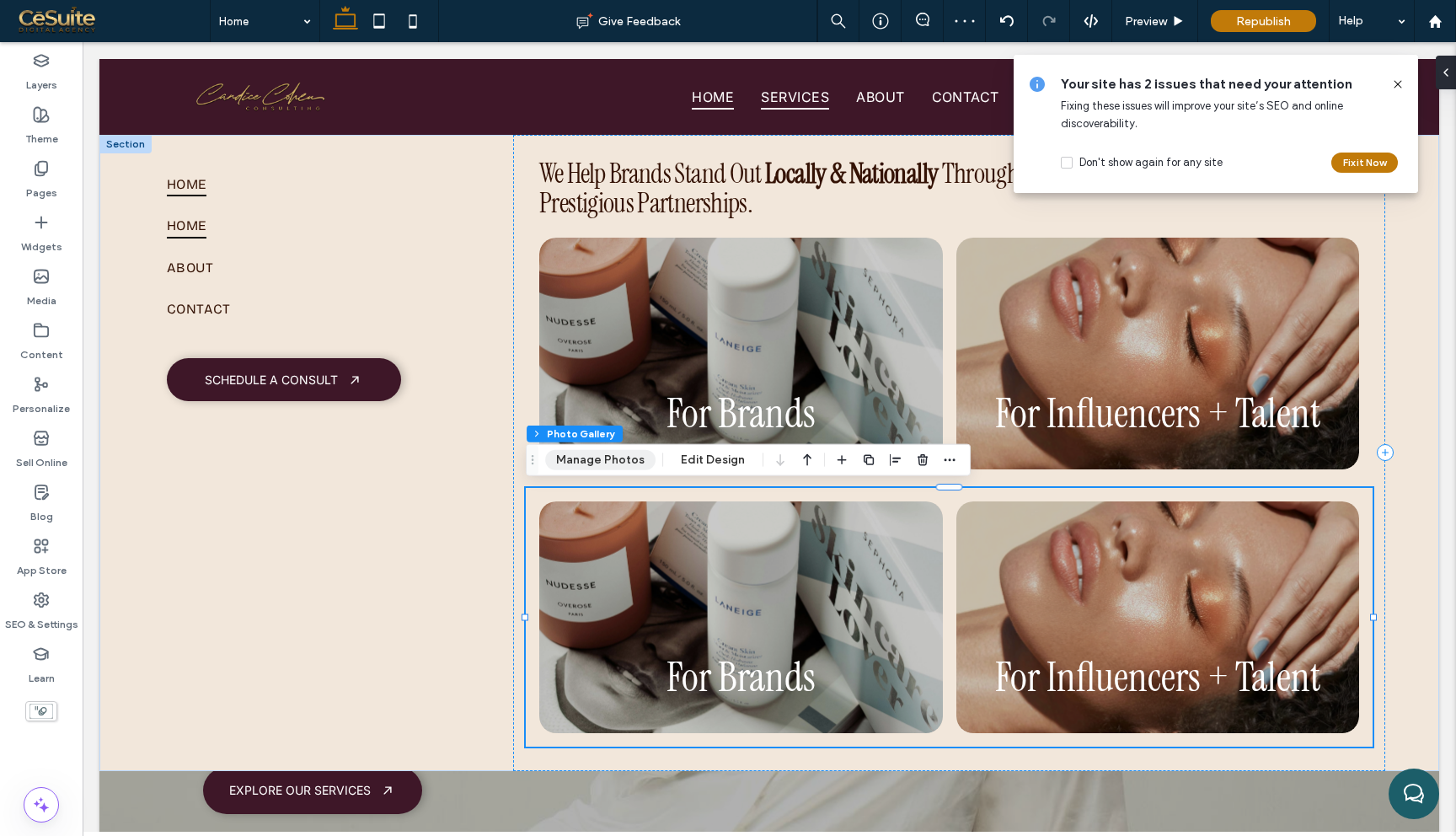
click at [610, 455] on button "Manage Photos" at bounding box center [600, 460] width 110 height 20
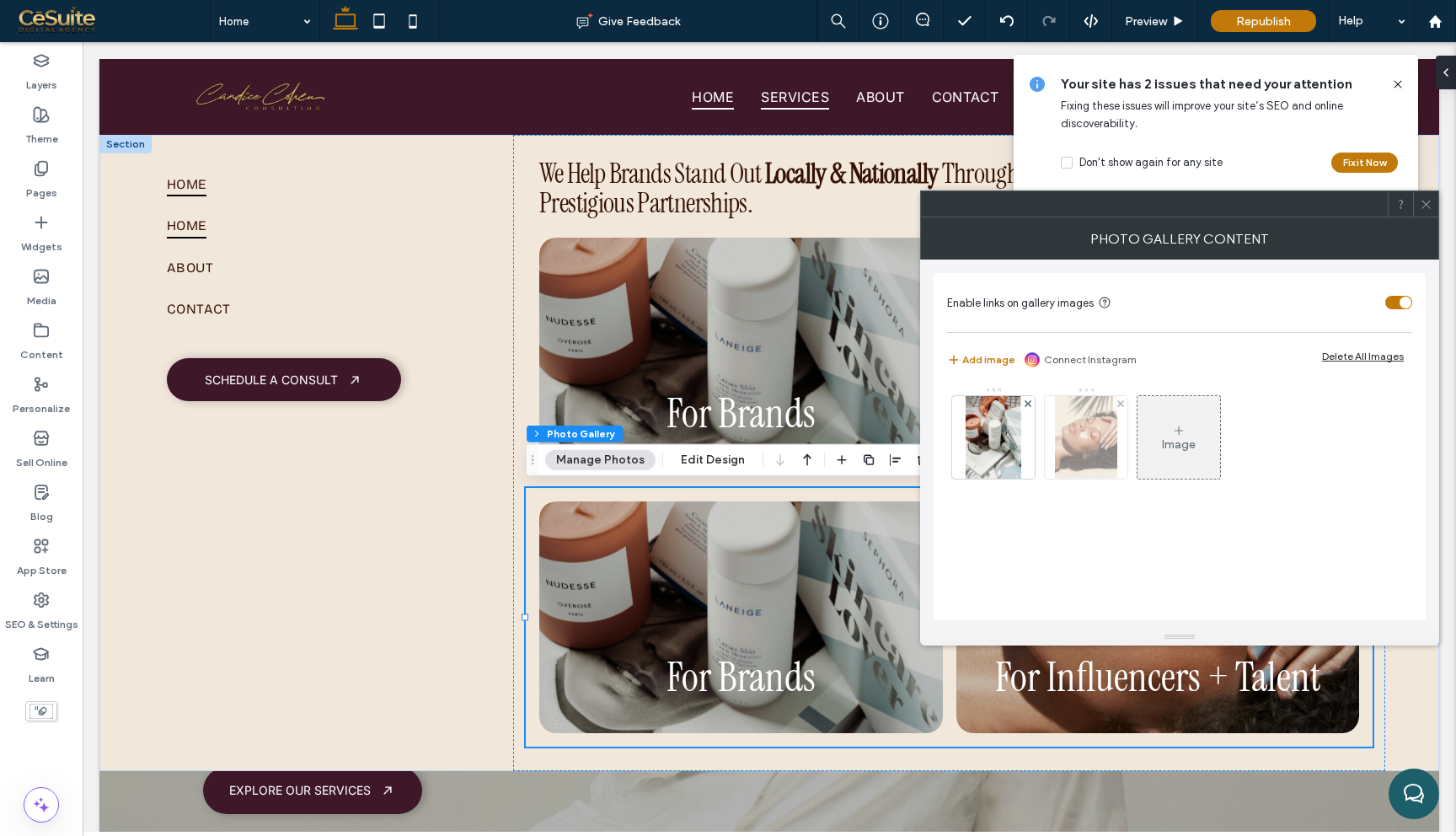
click at [1116, 399] on div at bounding box center [1120, 403] width 14 height 14
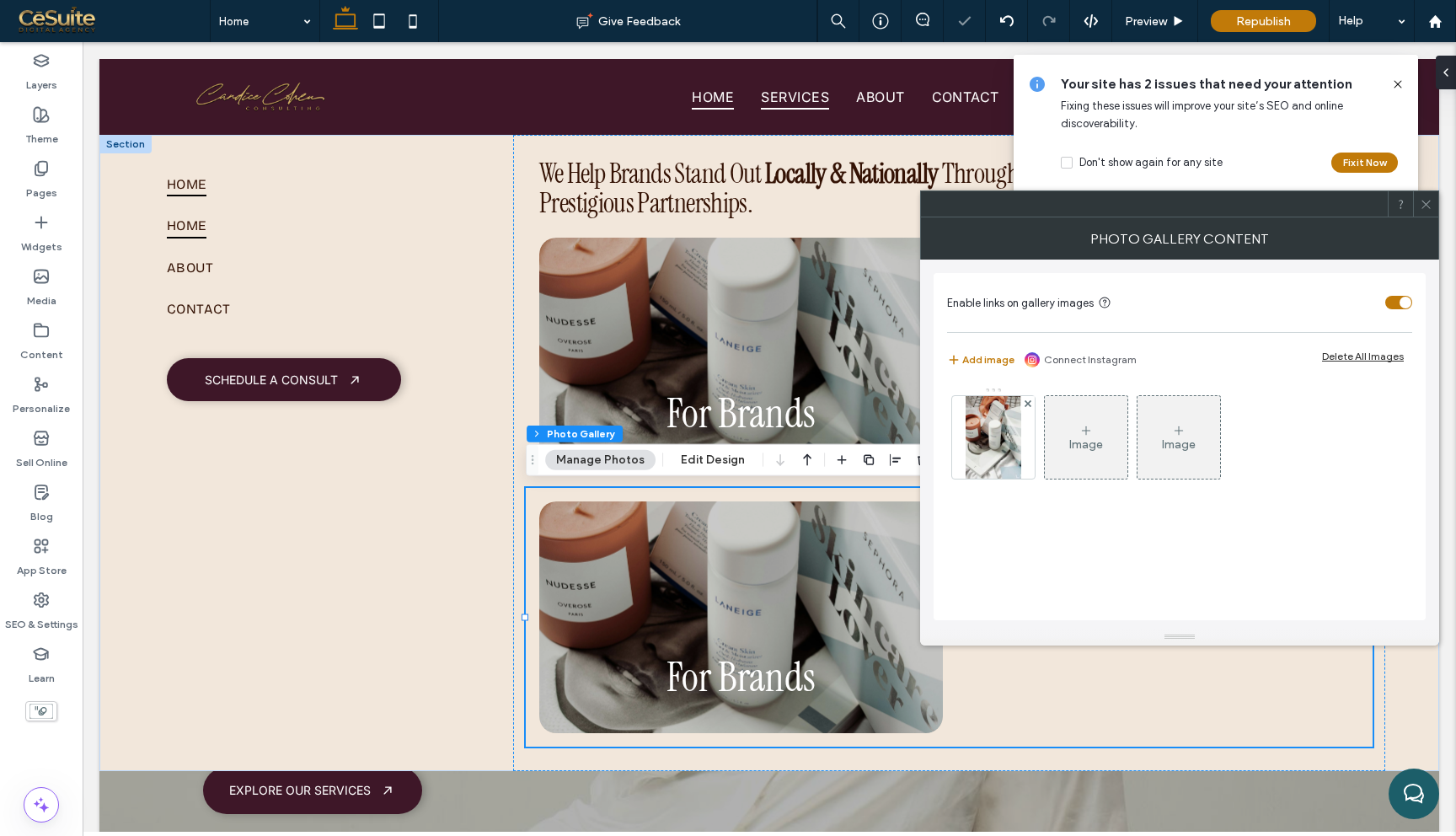
click at [1435, 199] on div at bounding box center [1425, 203] width 26 height 26
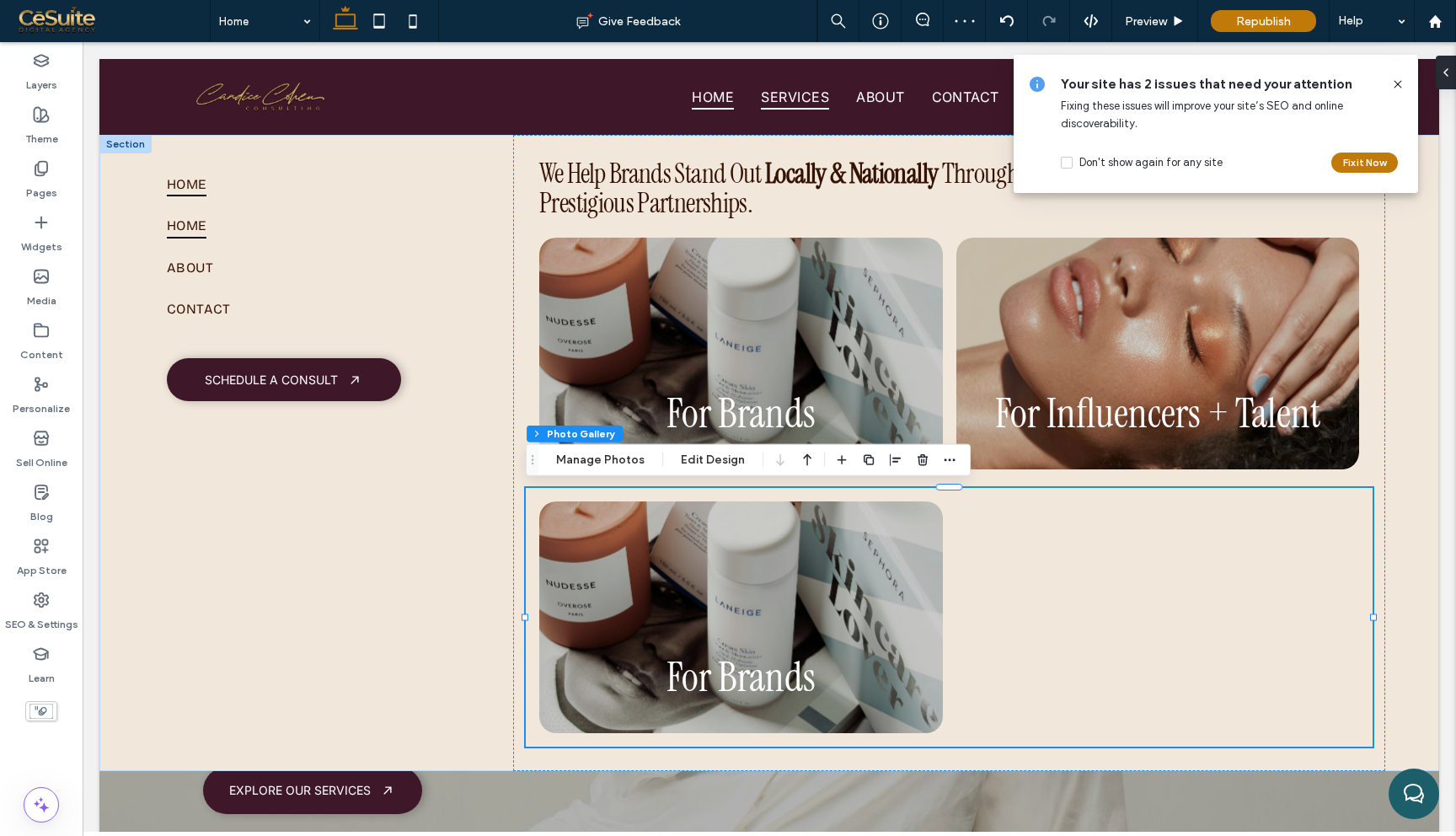
click at [1402, 80] on icon at bounding box center [1397, 84] width 13 height 13
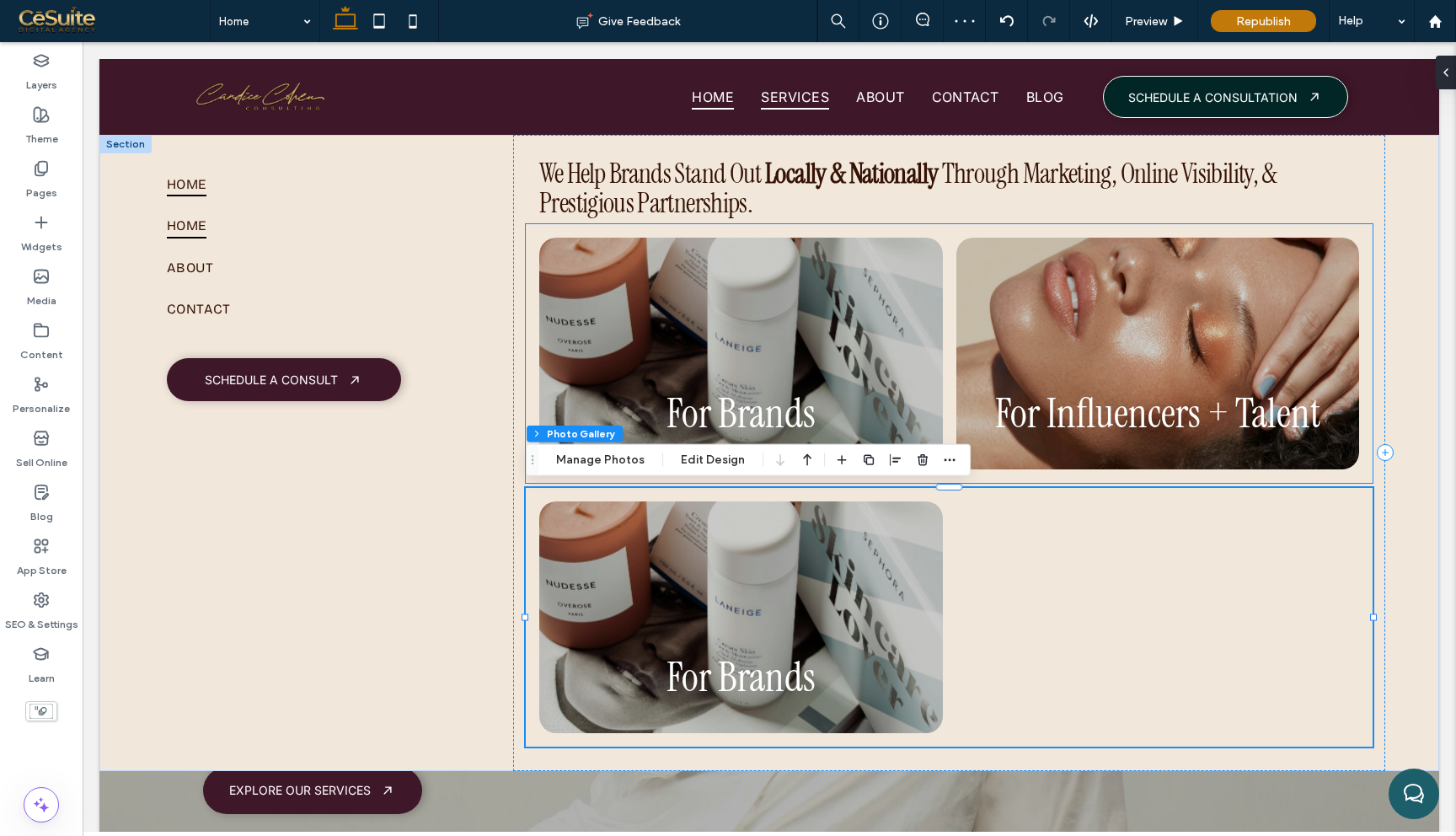
click at [1011, 357] on link at bounding box center [1156, 353] width 427 height 246
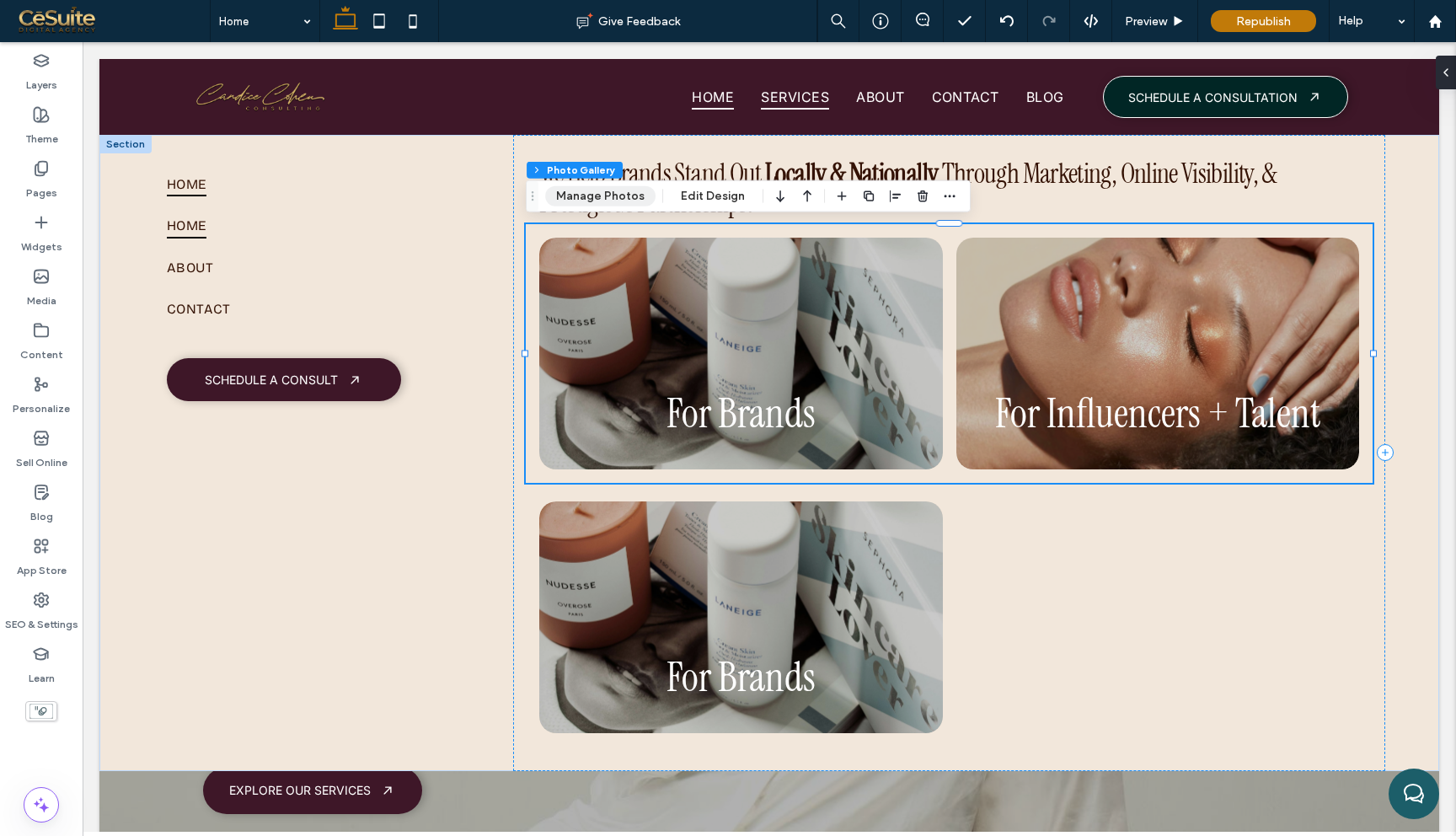
click at [611, 200] on button "Manage Photos" at bounding box center [600, 196] width 110 height 20
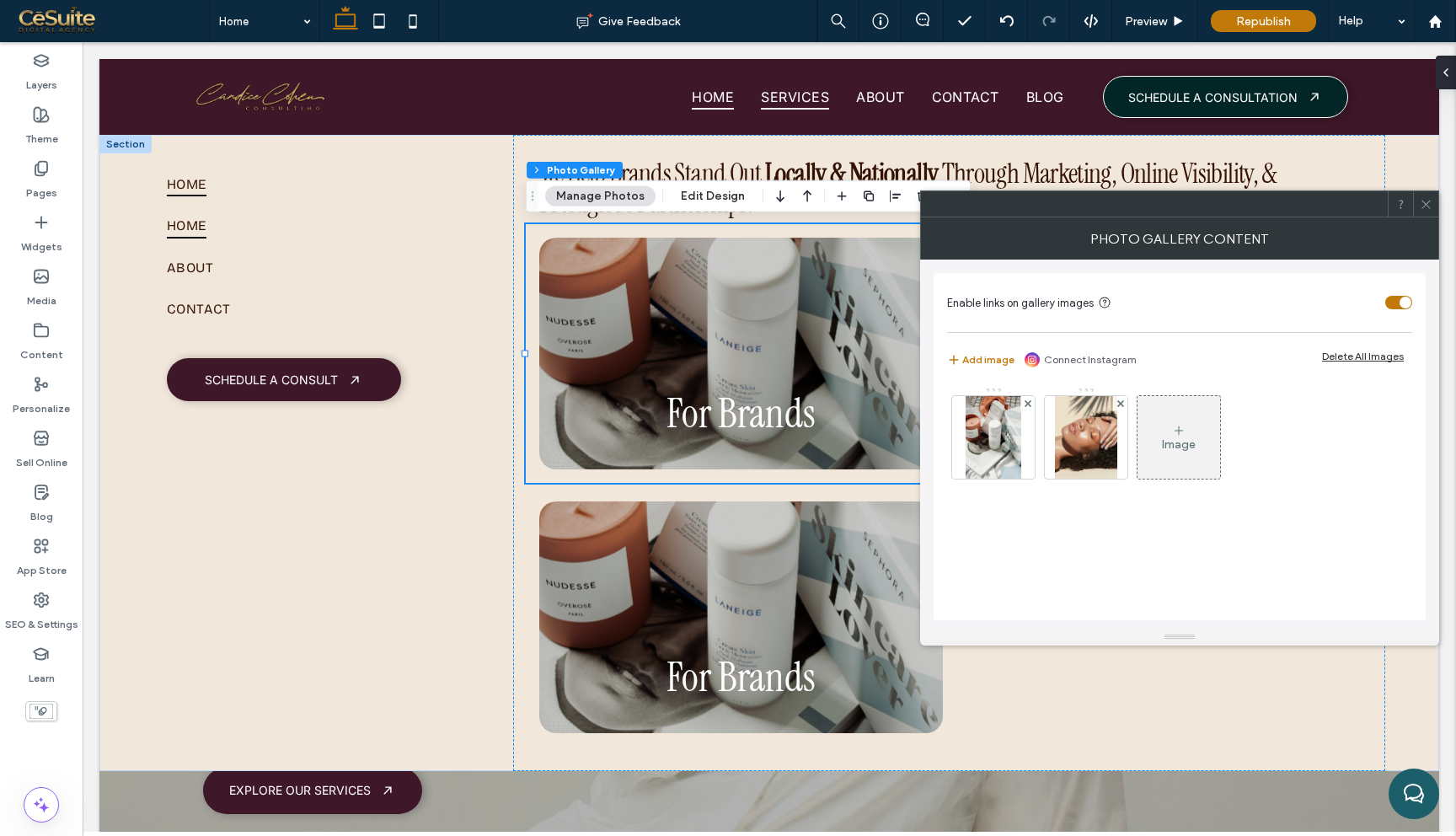
click at [1197, 438] on div "Image" at bounding box center [1178, 437] width 82 height 80
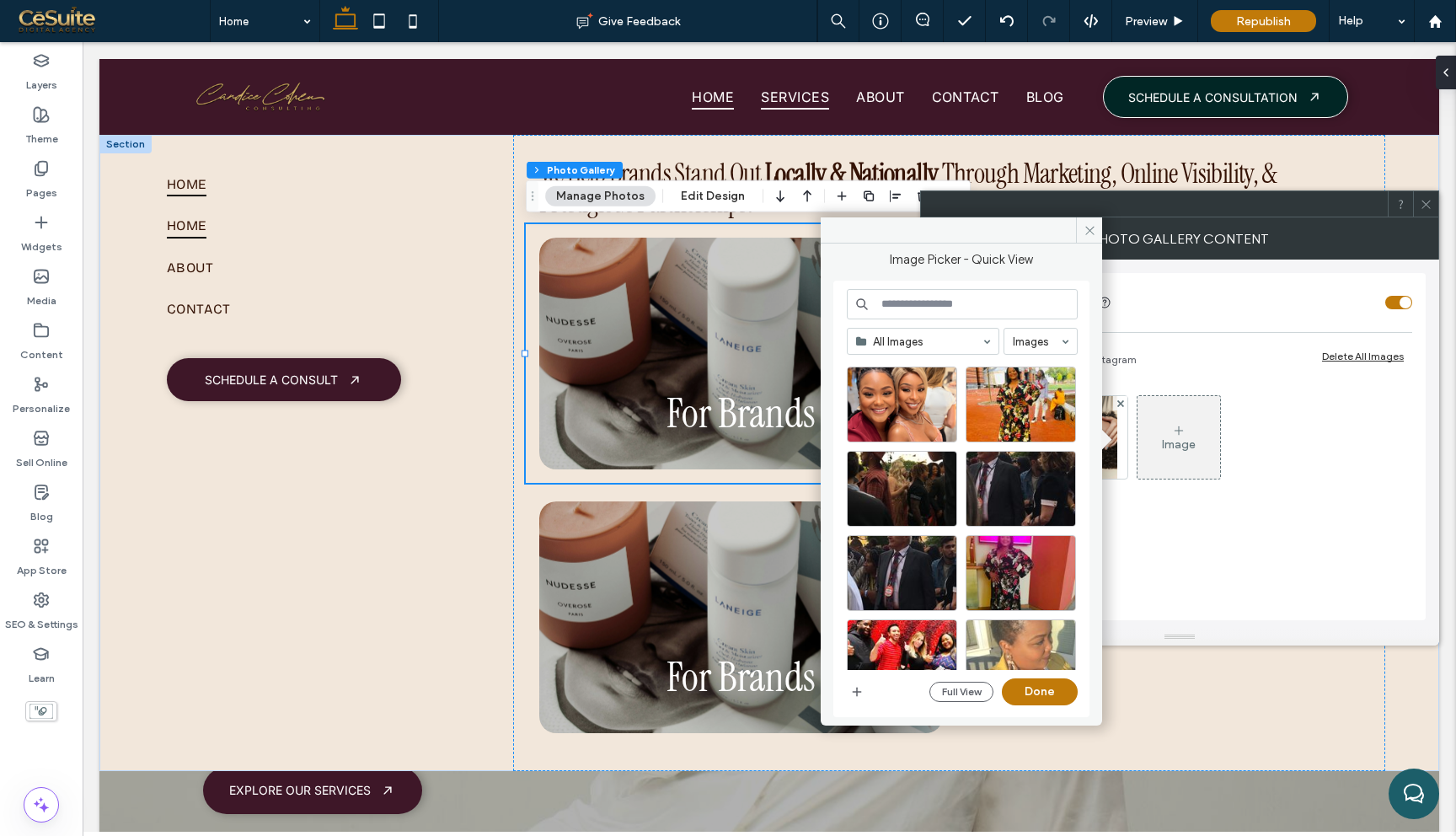
scroll to position [0, 0]
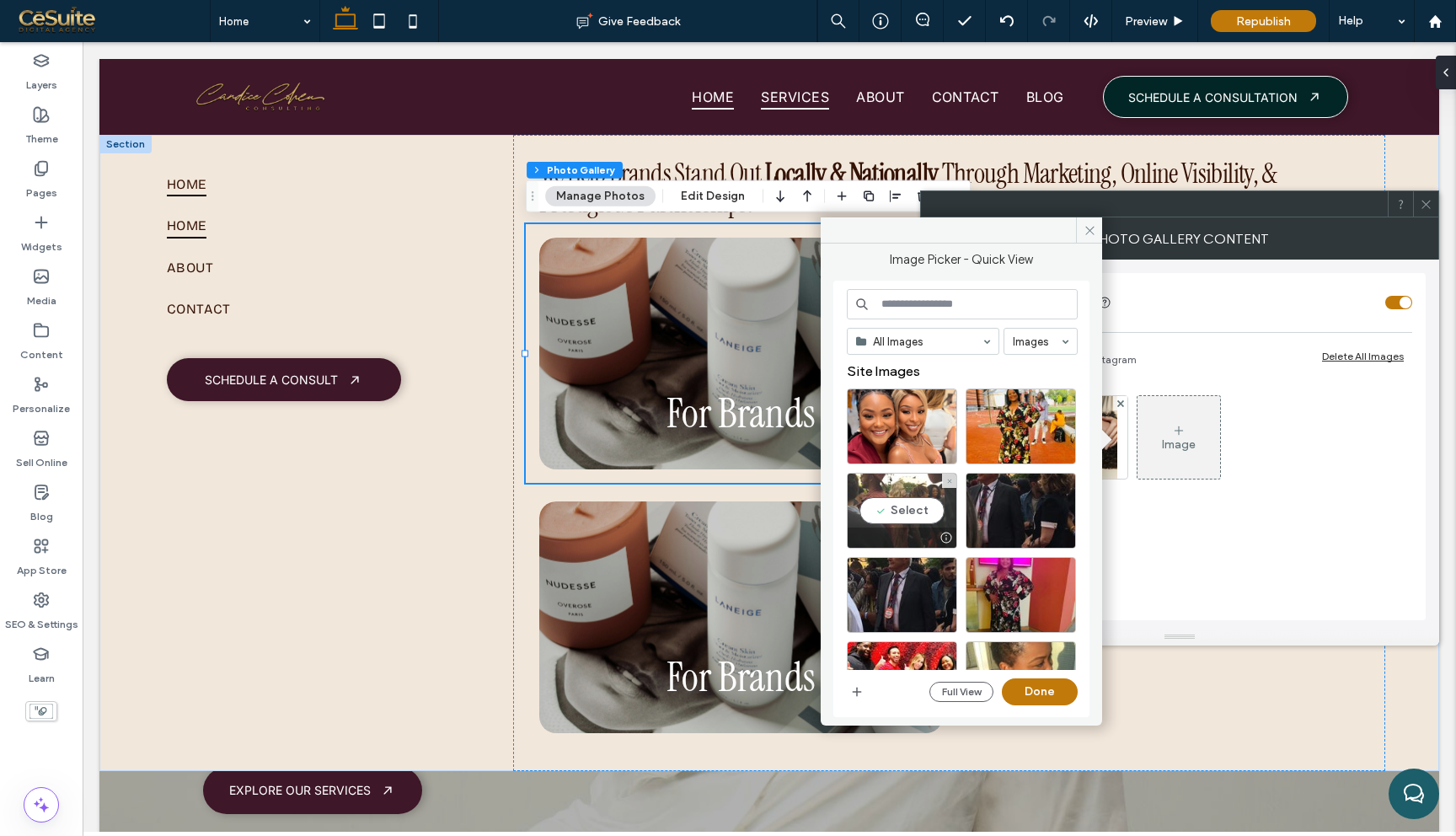
click at [927, 505] on div "Select" at bounding box center [901, 511] width 110 height 76
click at [922, 511] on div at bounding box center [901, 511] width 110 height 76
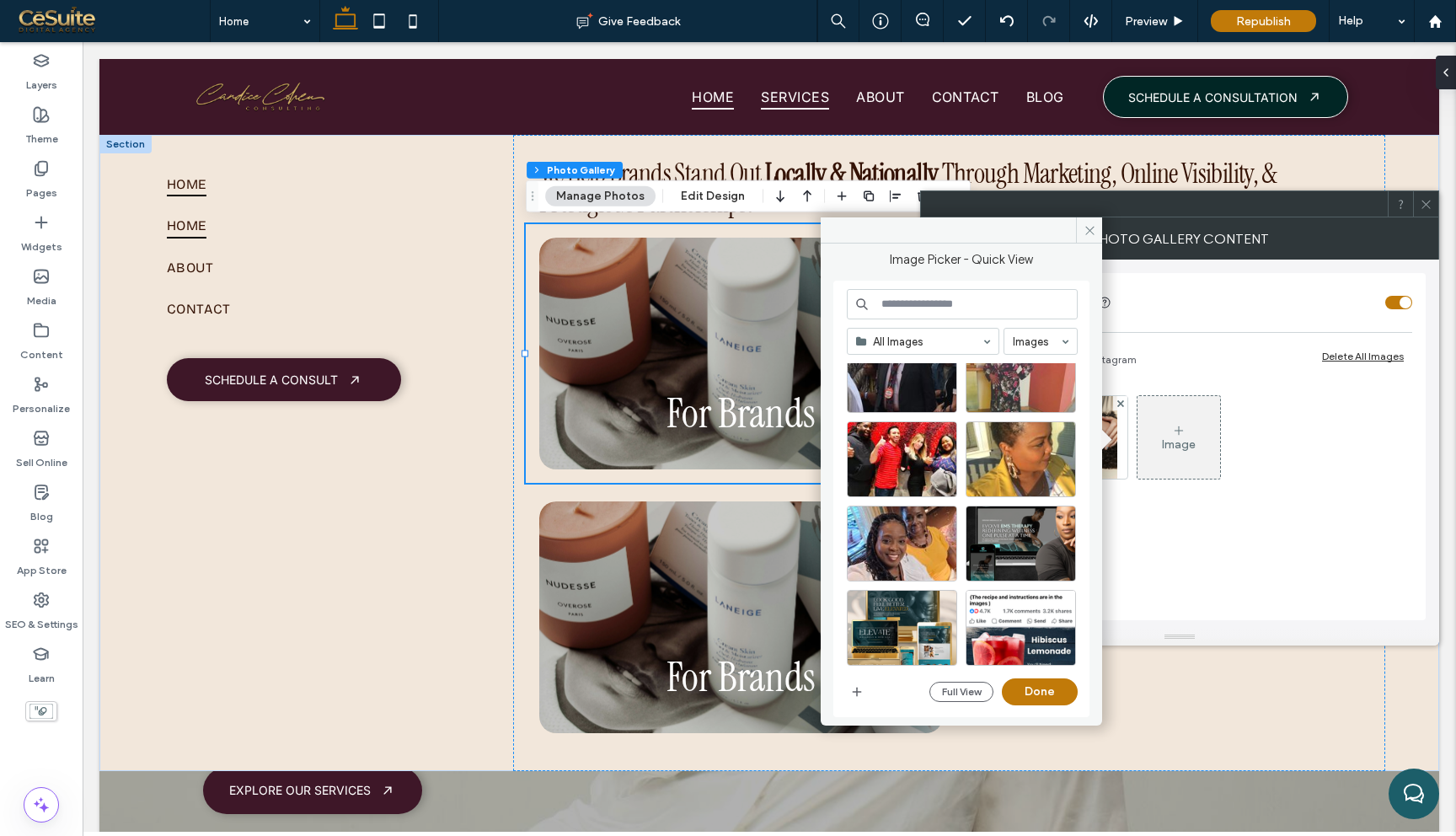
scroll to position [285, 0]
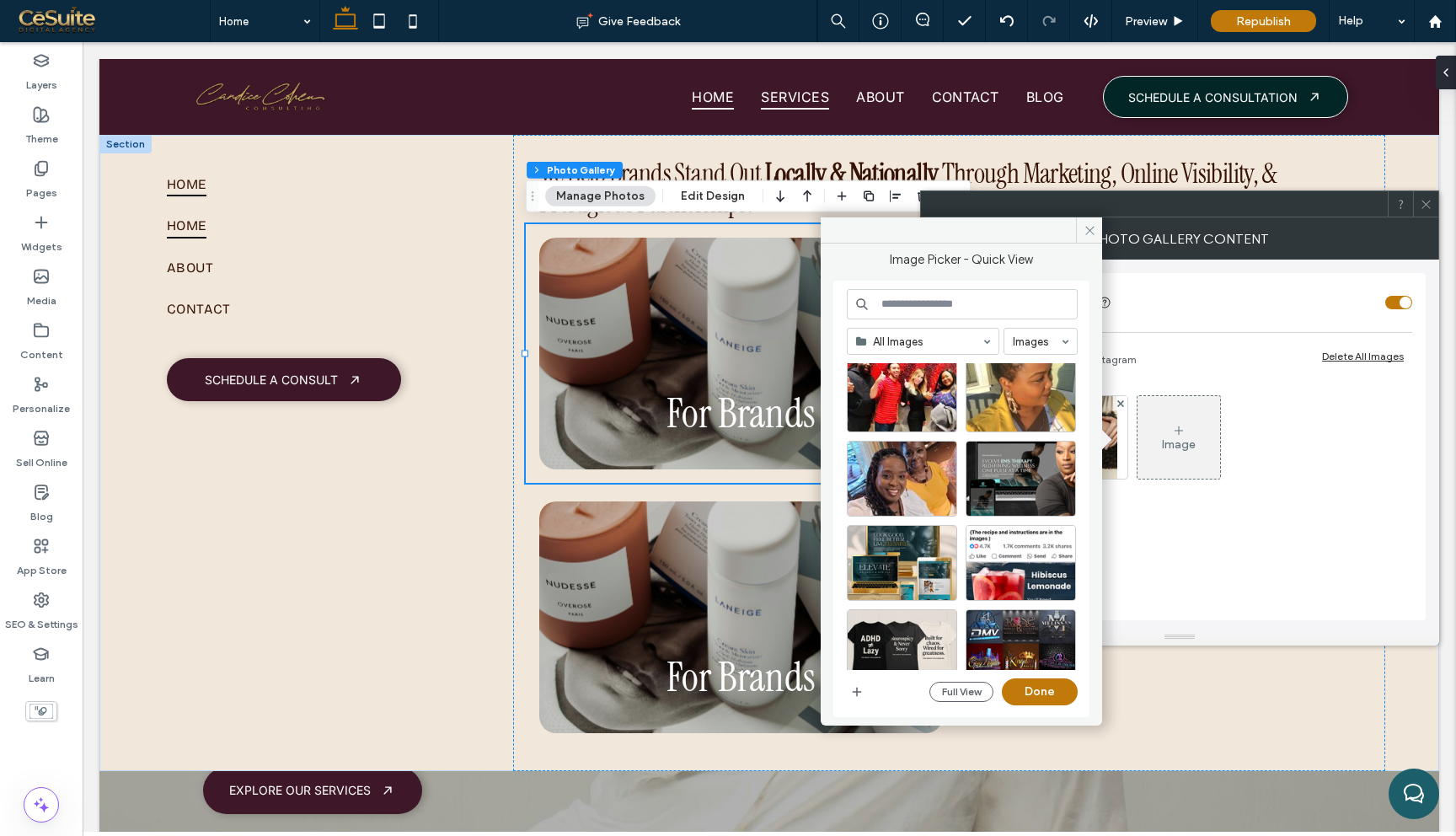
click at [1019, 304] on input at bounding box center [961, 304] width 231 height 30
type input "***"
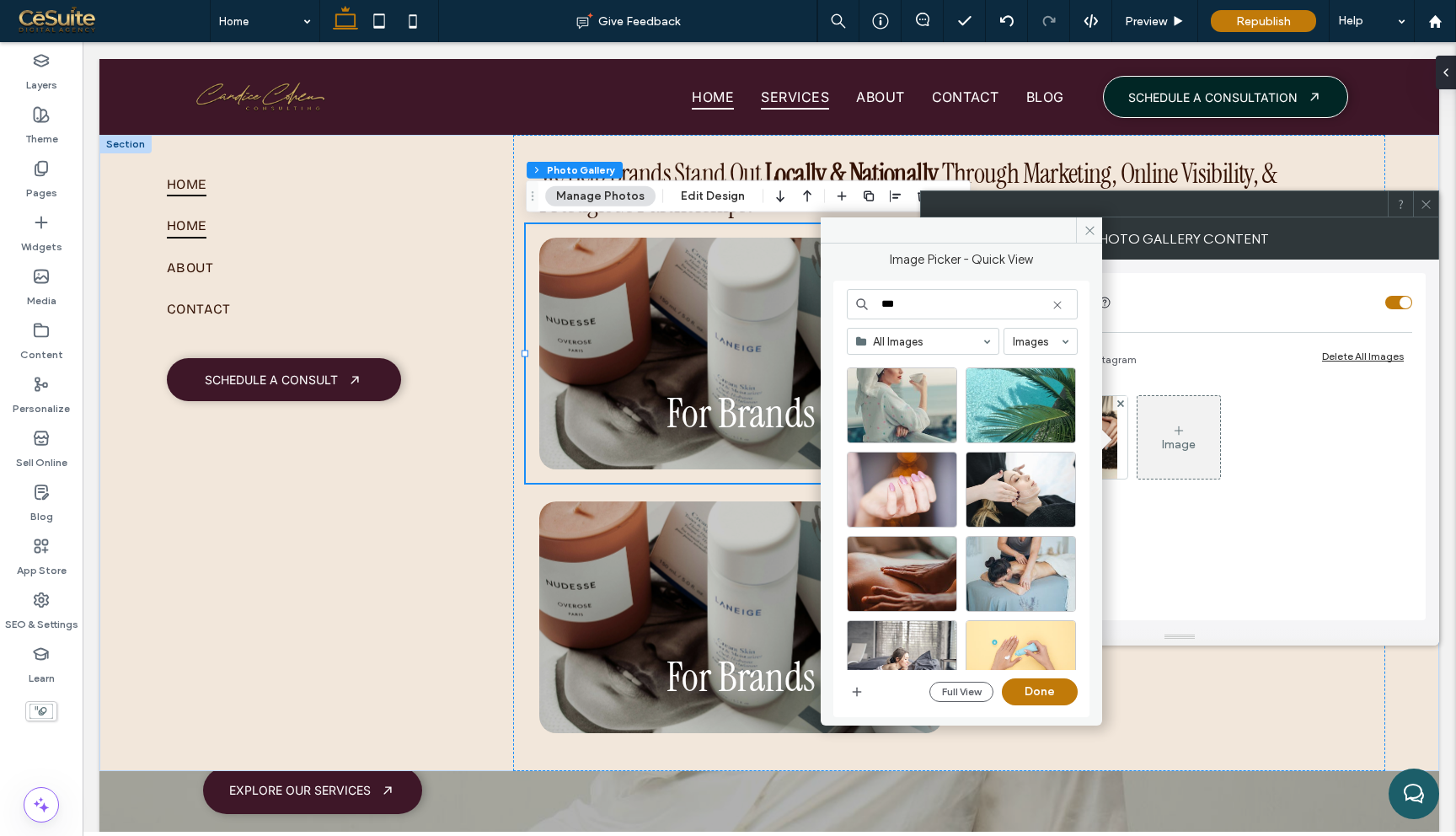
scroll to position [606, 0]
